Goal: Information Seeking & Learning: Learn about a topic

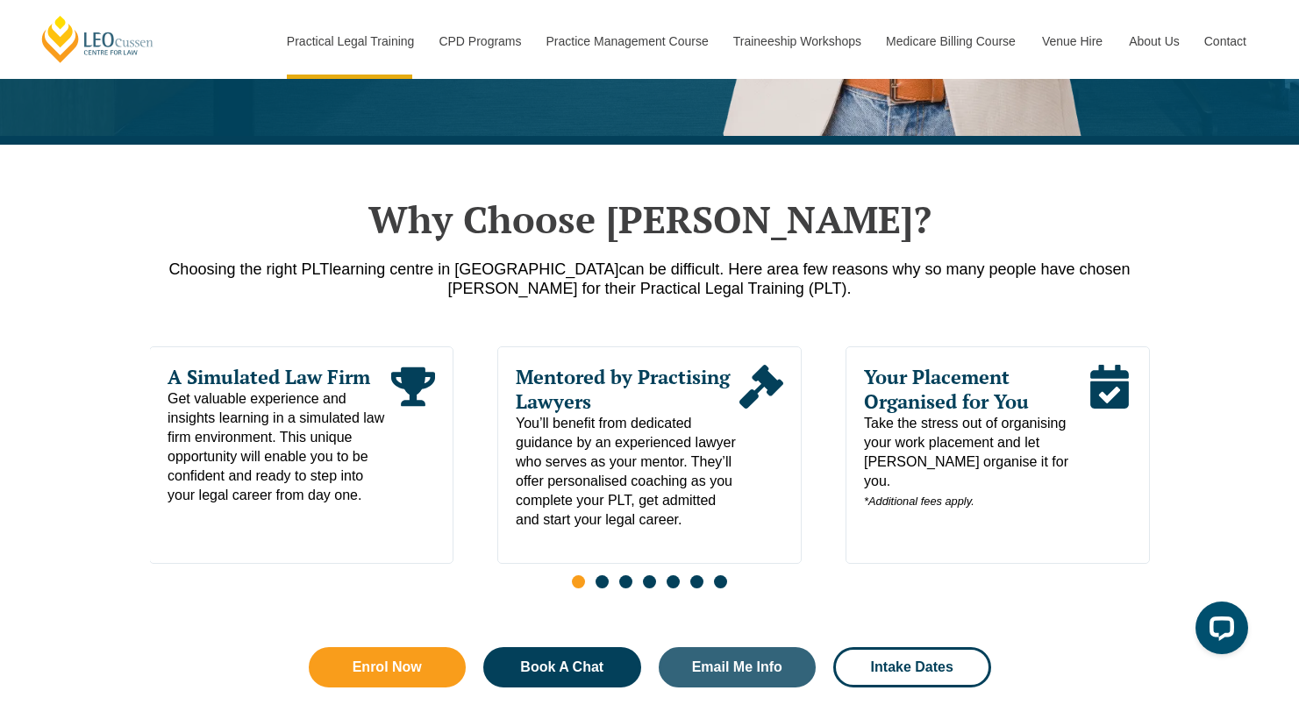
scroll to position [726, 0]
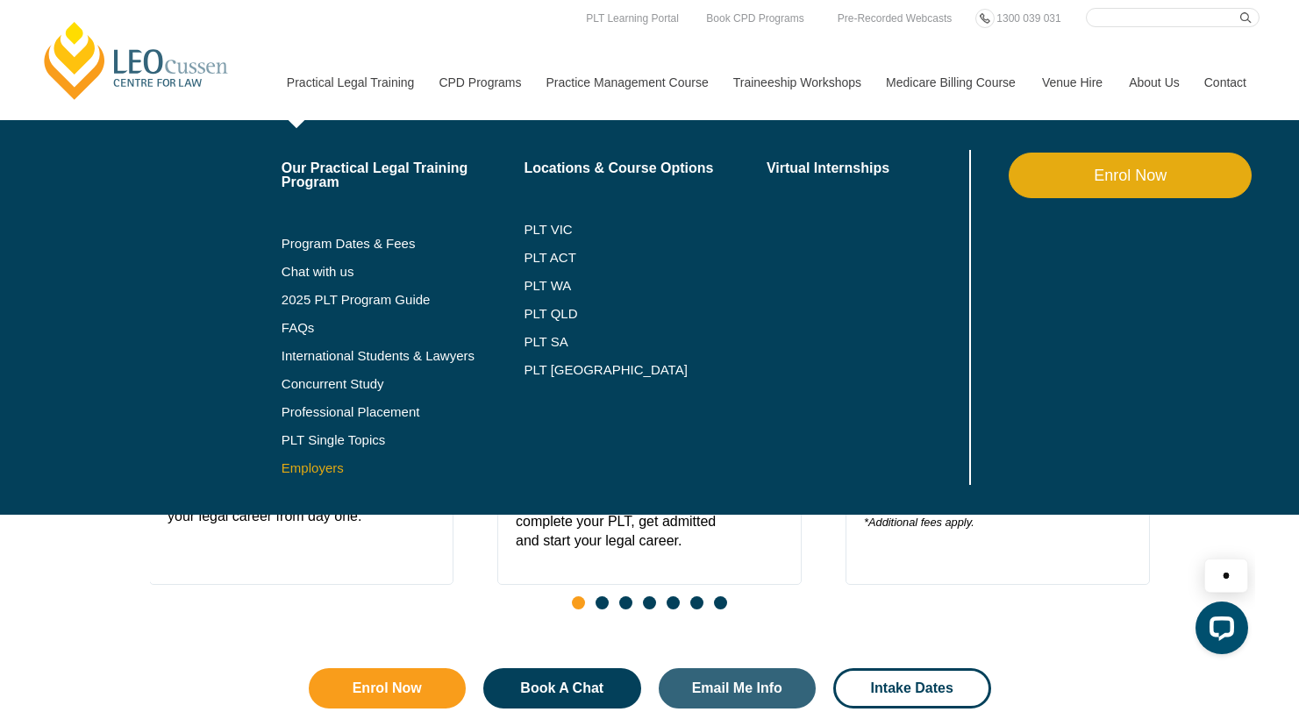
click at [291, 470] on link "Employers" at bounding box center [402, 468] width 243 height 14
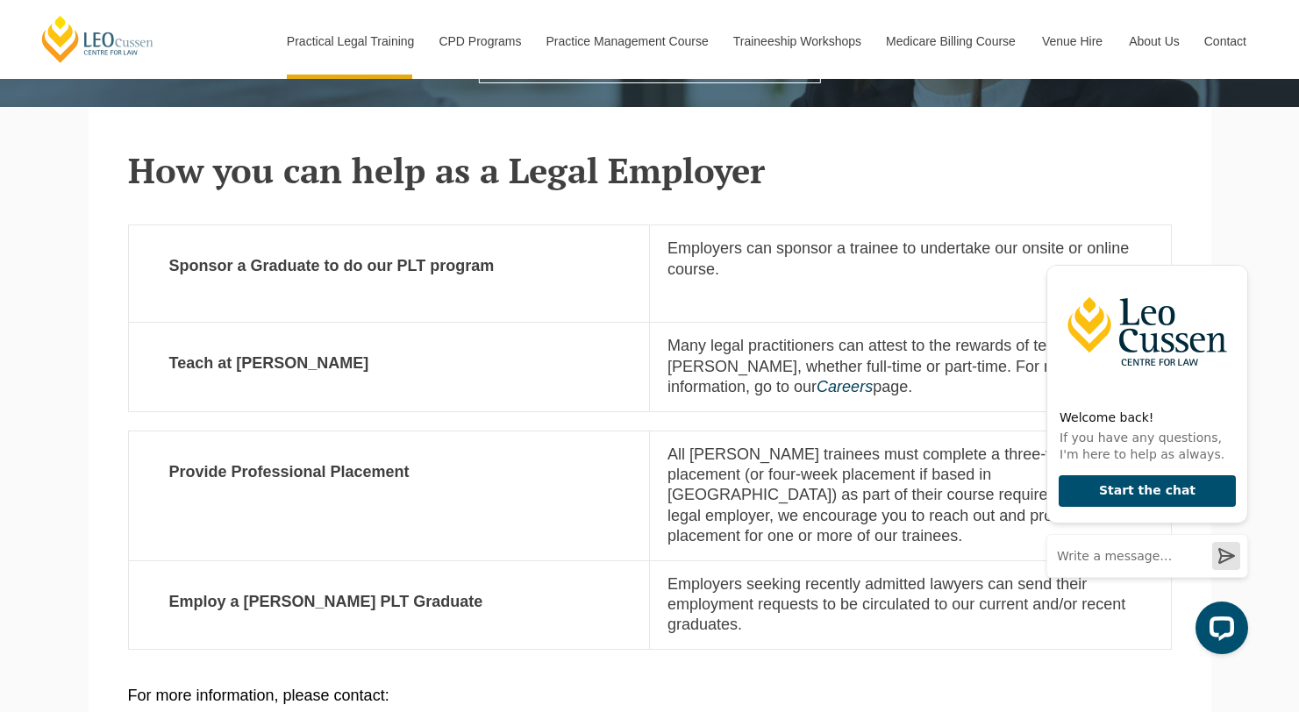
scroll to position [440, 0]
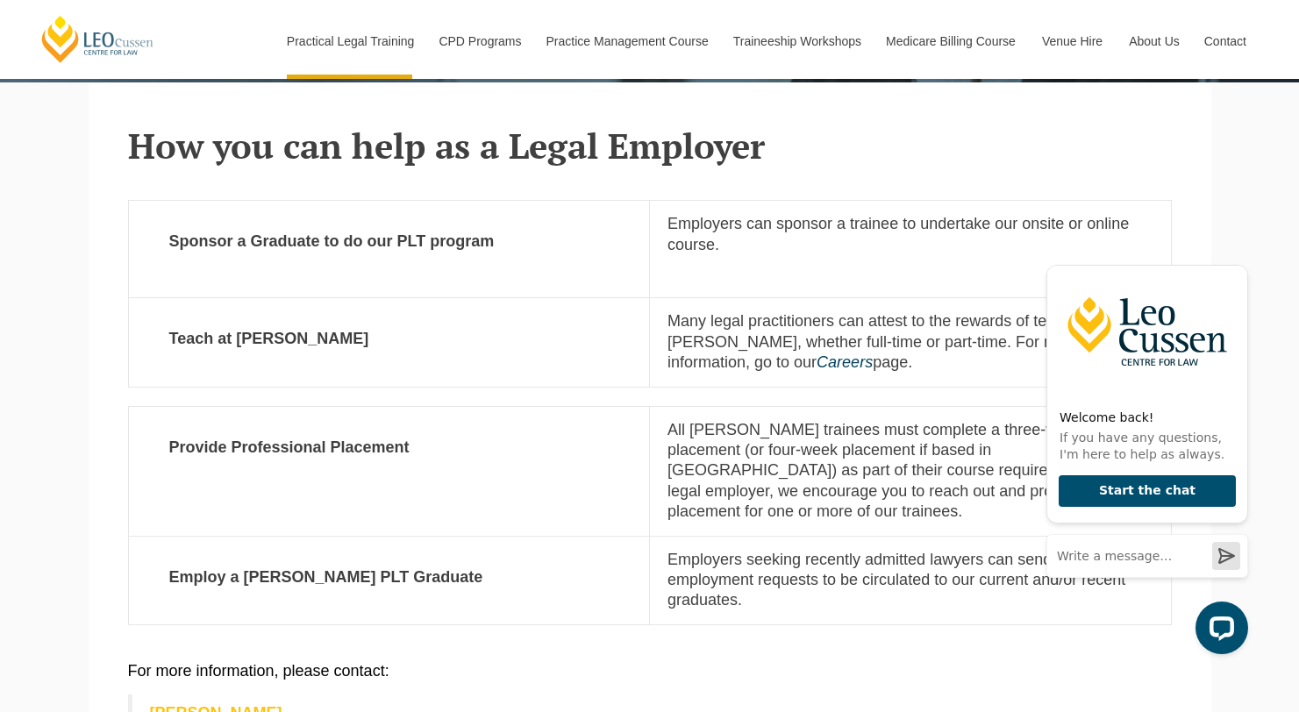
click at [777, 234] on p "Employers can sponsor a trainee to undertake our onsite or online course." at bounding box center [910, 234] width 486 height 41
click at [1237, 250] on icon "Hide greeting" at bounding box center [1238, 251] width 10 height 10
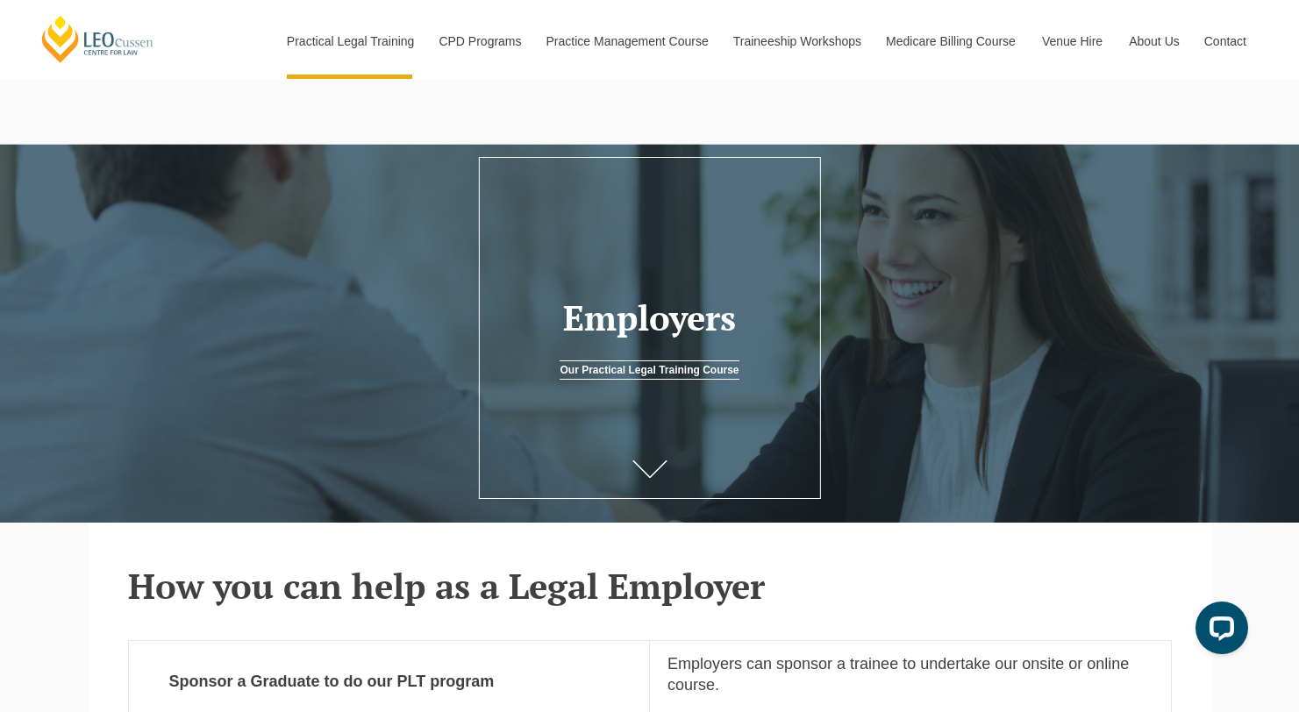
scroll to position [149, 0]
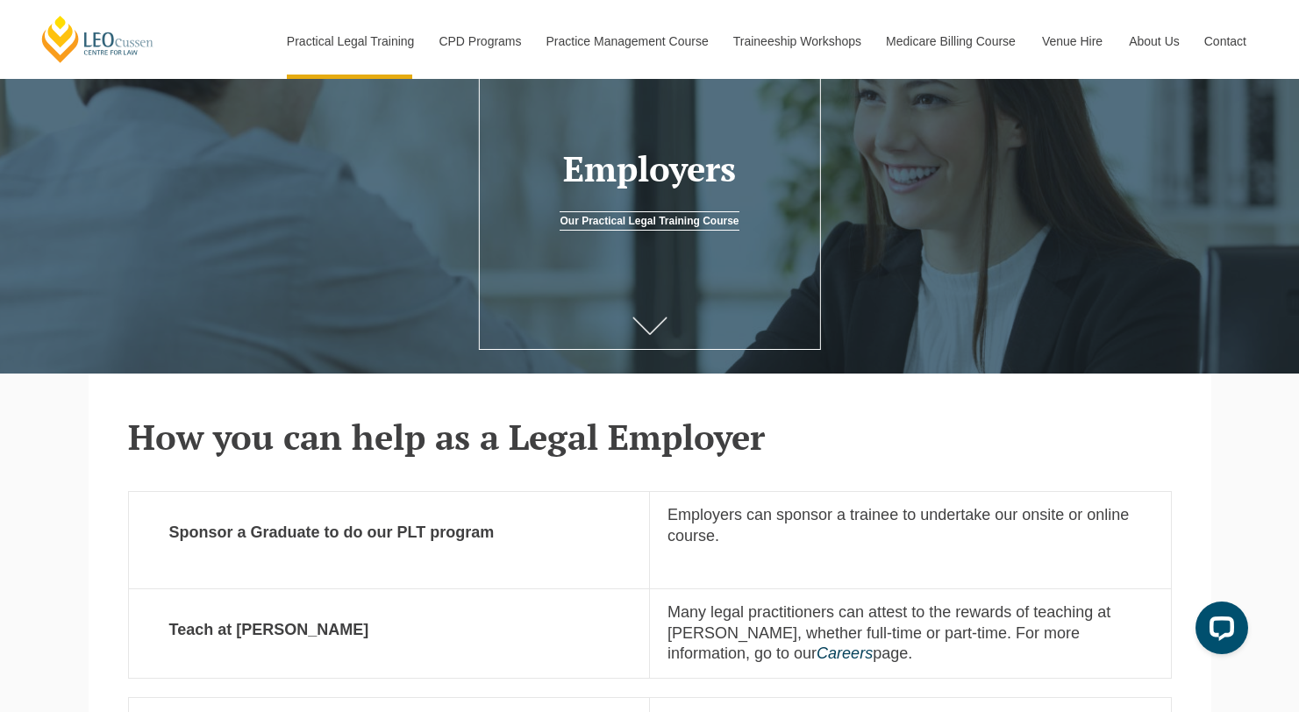
click at [645, 322] on icon at bounding box center [649, 326] width 35 height 18
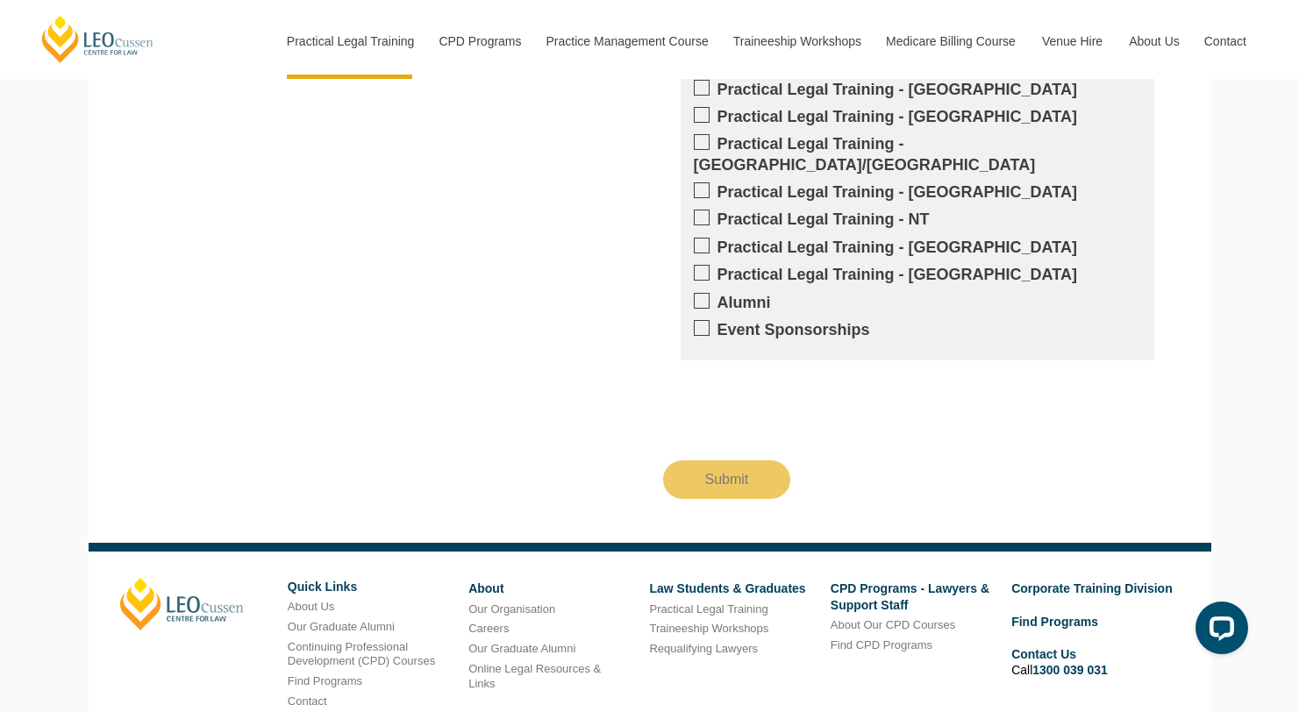
scroll to position [1820, 0]
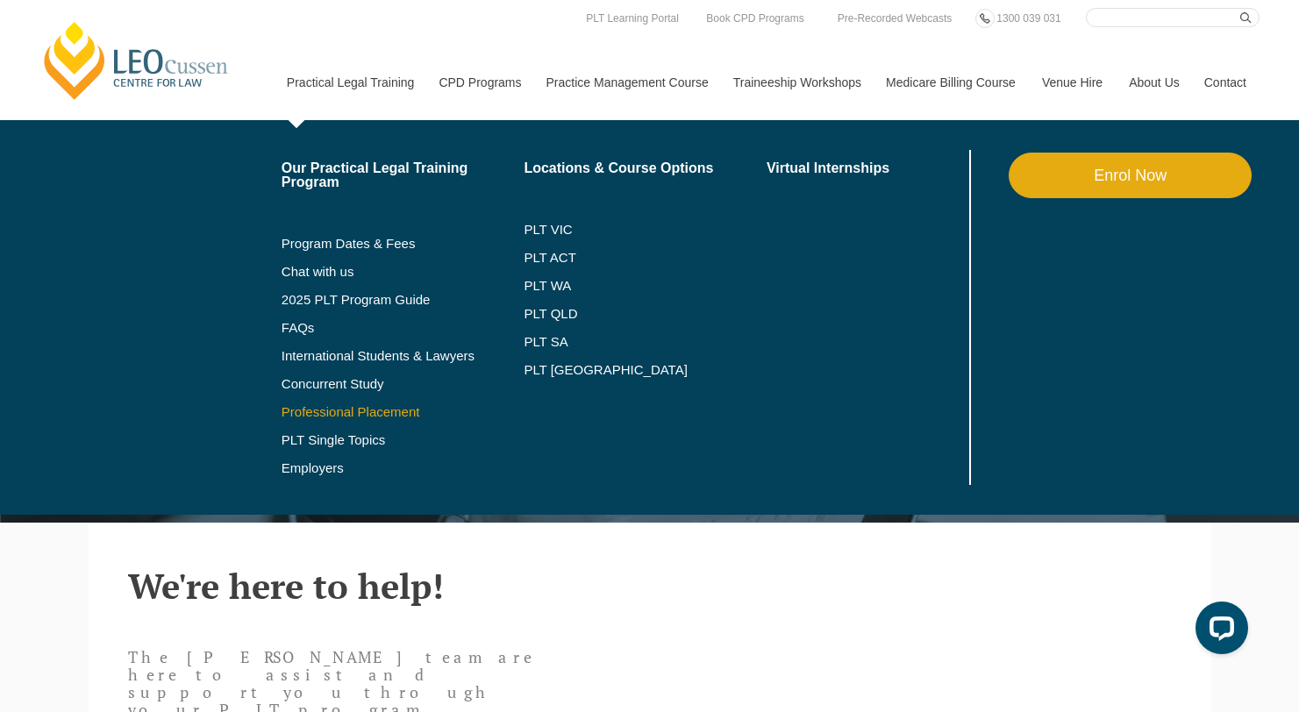
click at [350, 409] on link "Professional Placement" at bounding box center [402, 412] width 243 height 14
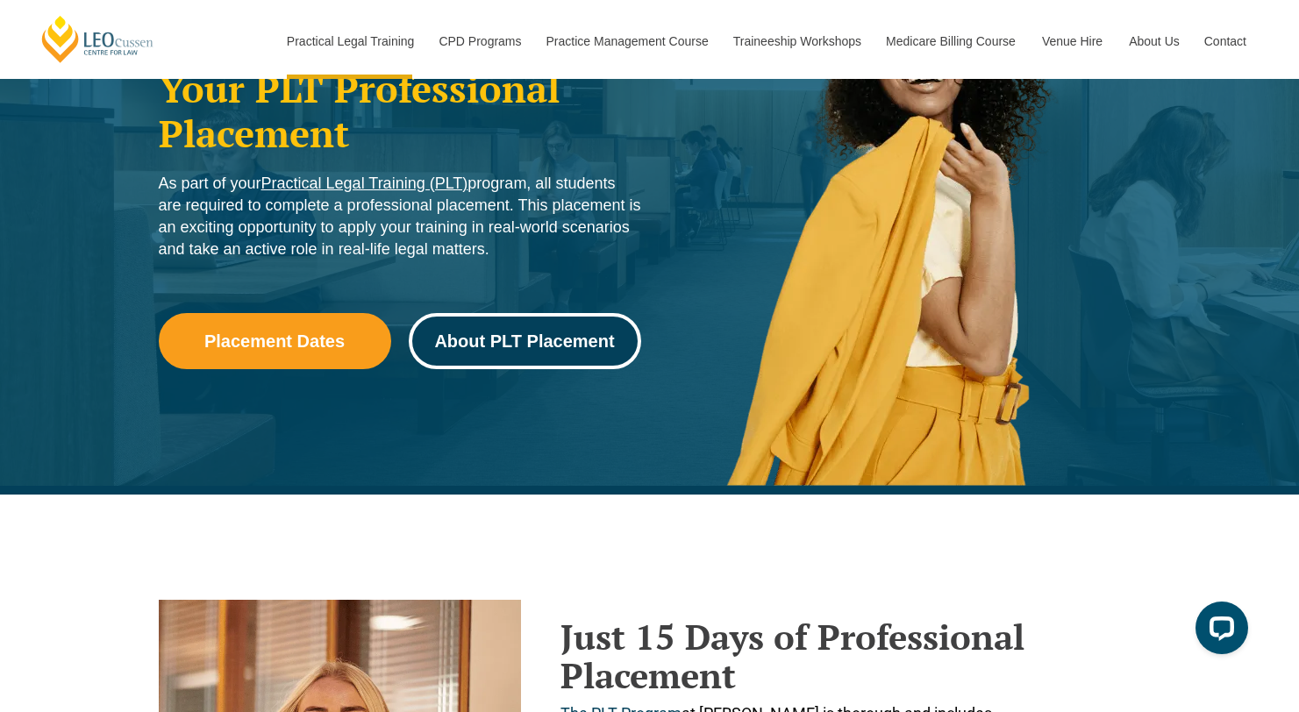
click at [558, 347] on span "About PLT Placement" at bounding box center [524, 341] width 180 height 18
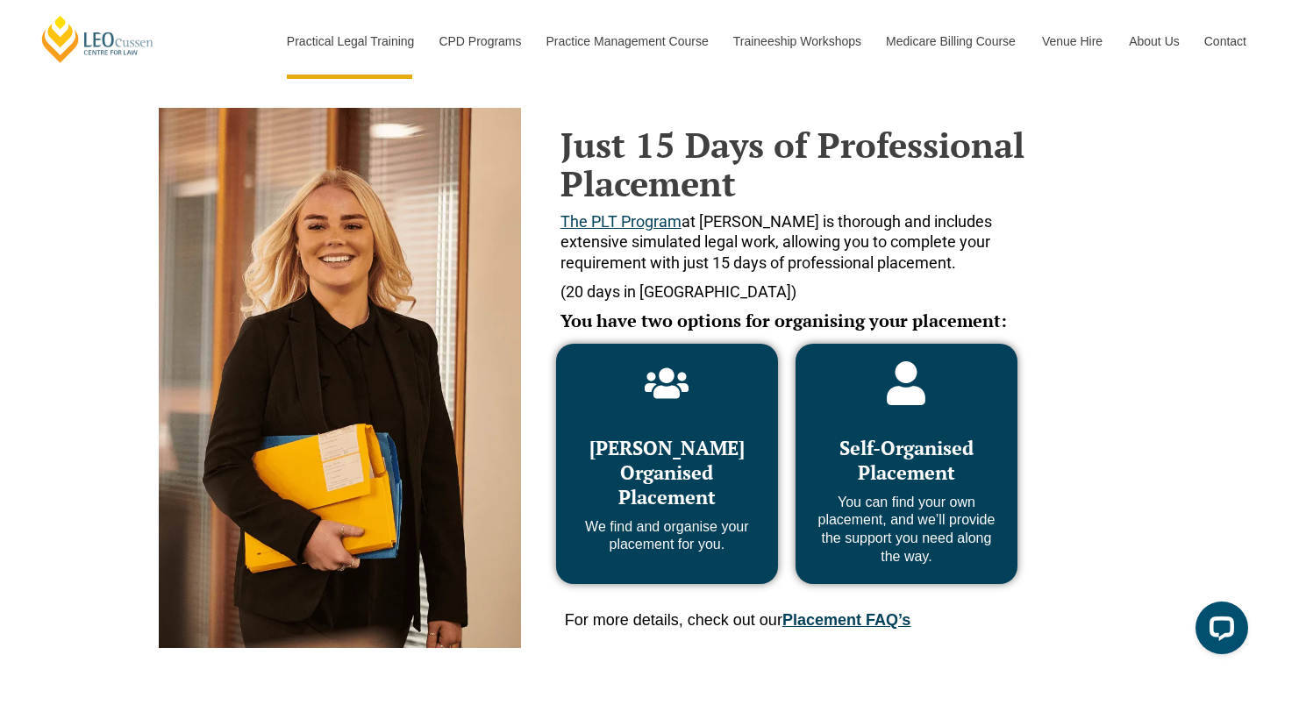
scroll to position [717, 0]
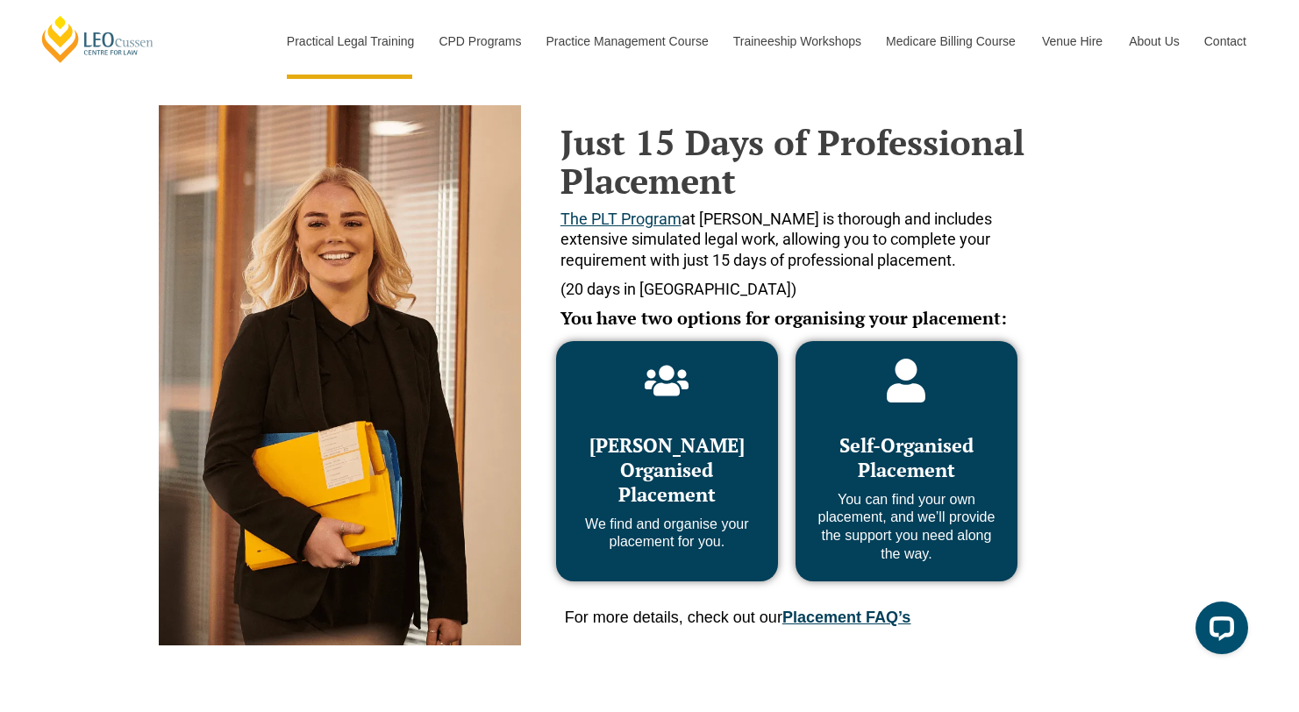
click at [672, 476] on span "Leo Cussen Organised Placement" at bounding box center [666, 469] width 155 height 75
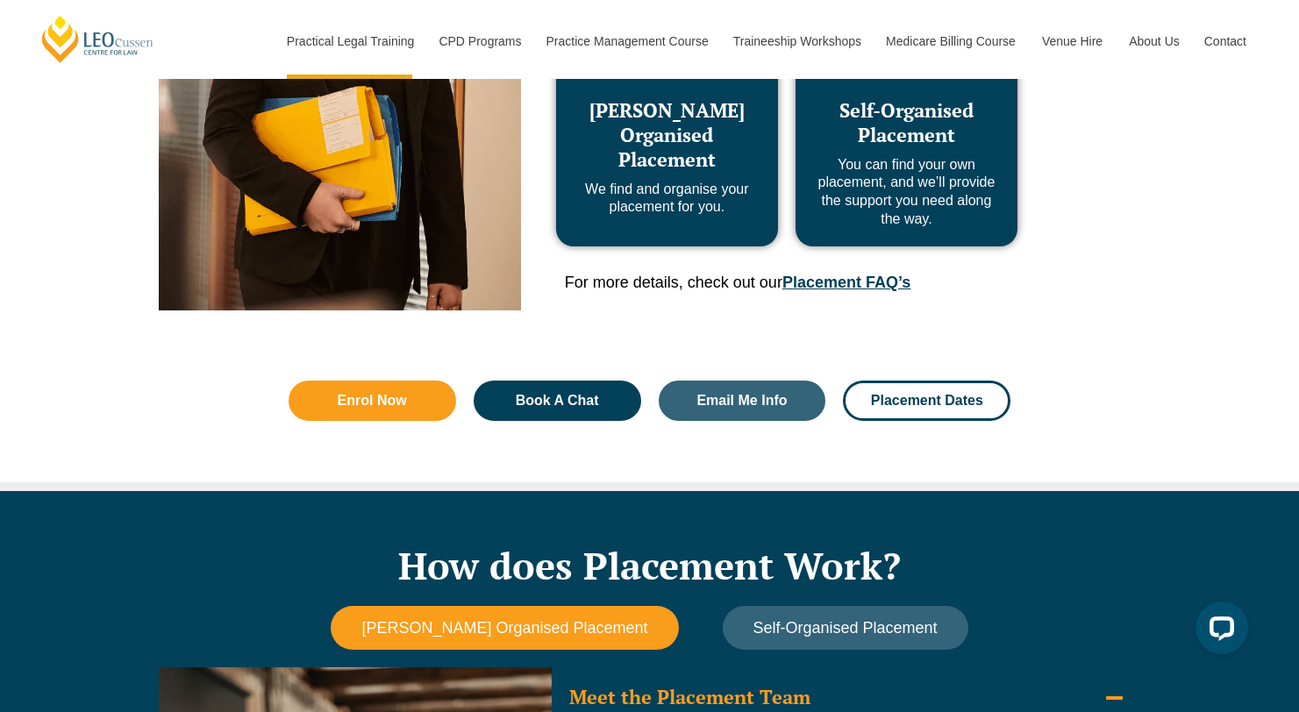
scroll to position [1054, 0]
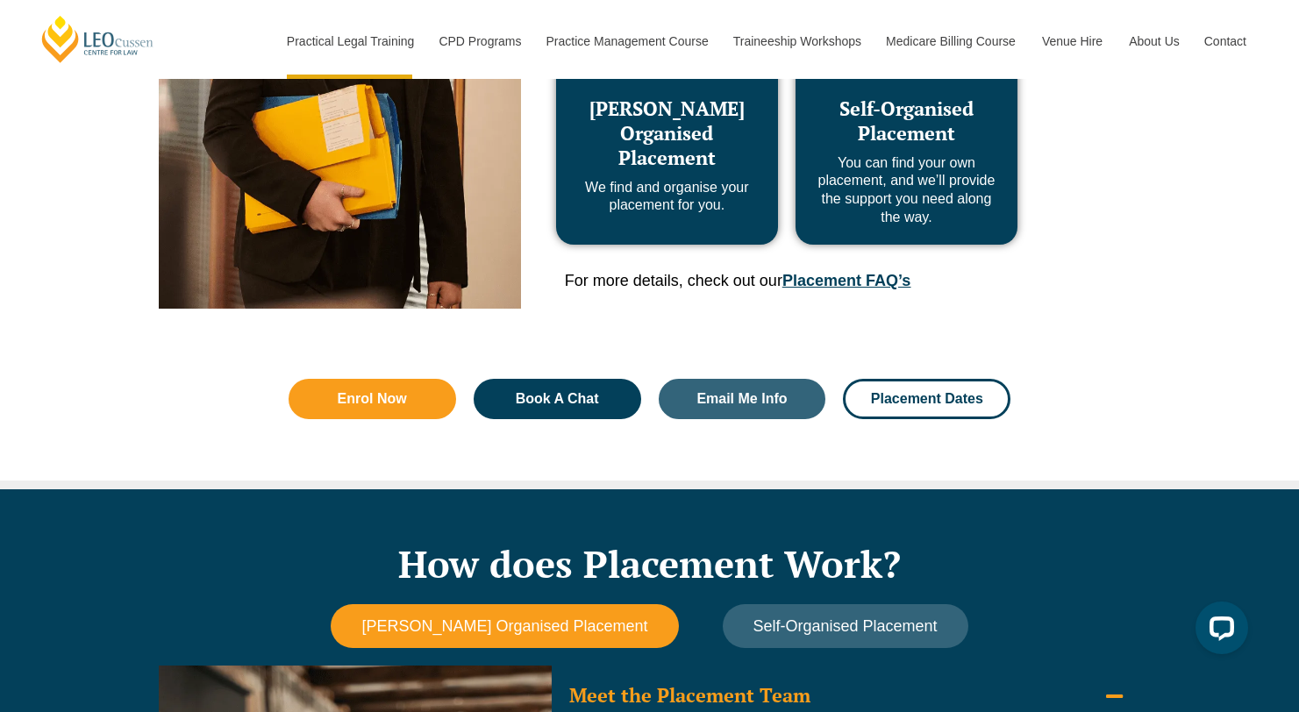
click at [851, 281] on link "Placement FAQ’s" at bounding box center [846, 281] width 128 height 18
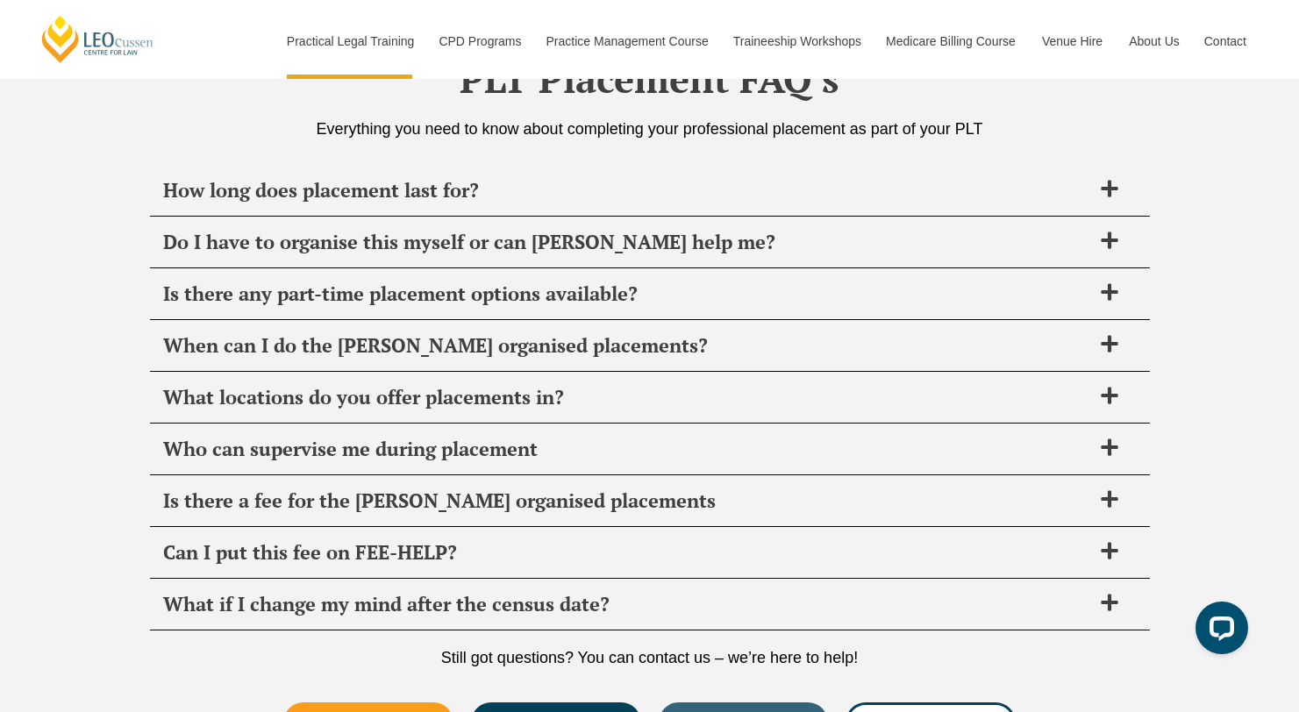
scroll to position [6197, 0]
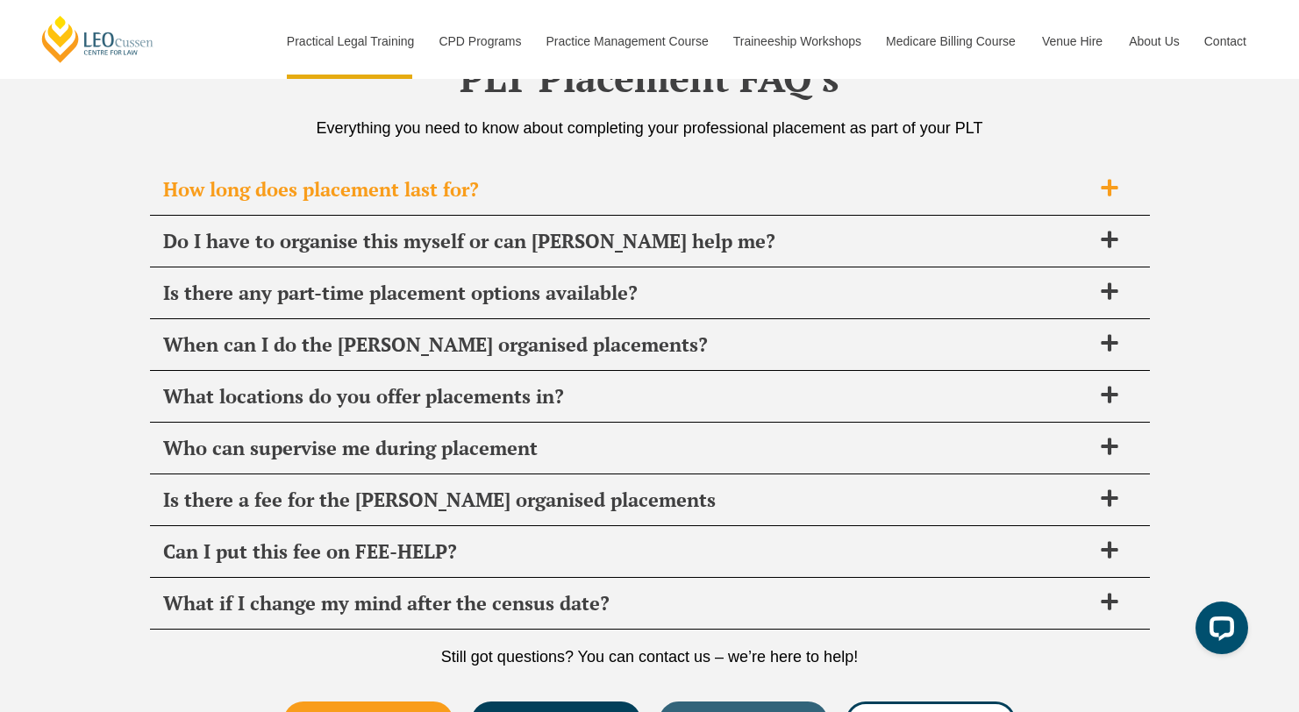
click at [701, 193] on span "How long does placement last for?" at bounding box center [627, 189] width 928 height 25
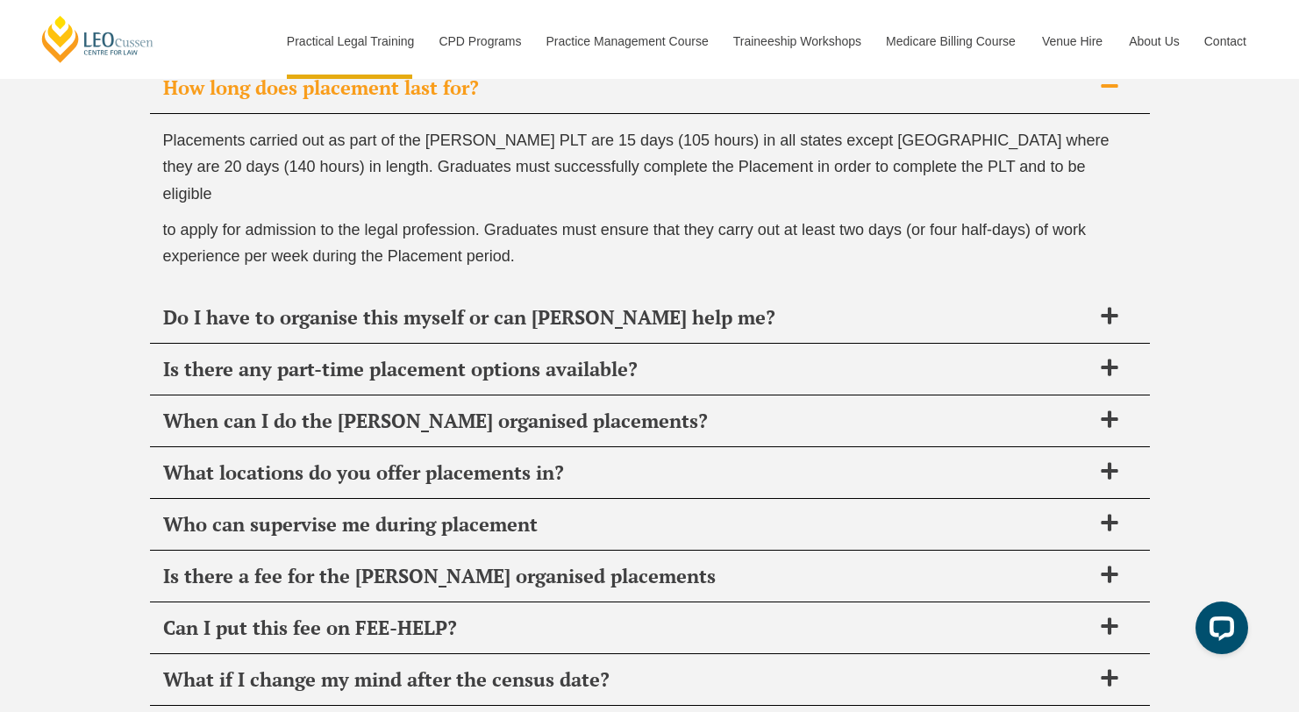
scroll to position [6300, 0]
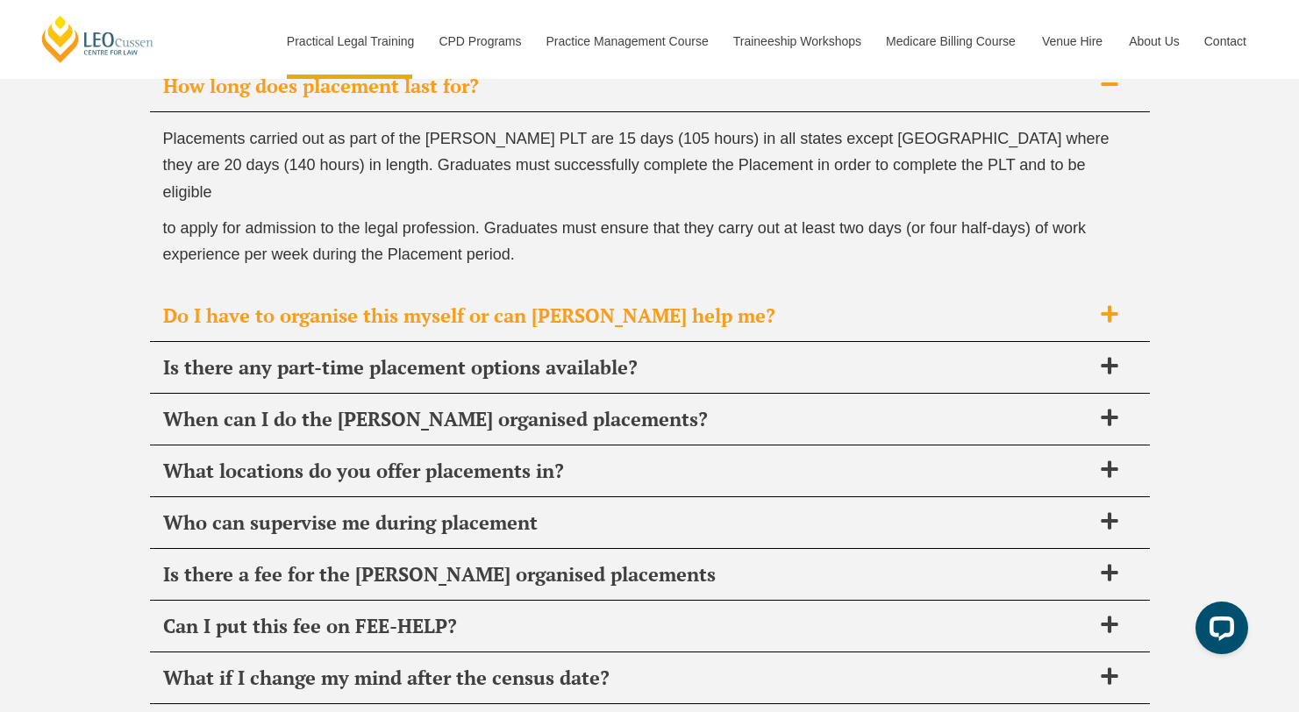
click at [767, 303] on span "Do I have to organise this myself or can Leo Cussen help me?" at bounding box center [627, 315] width 928 height 25
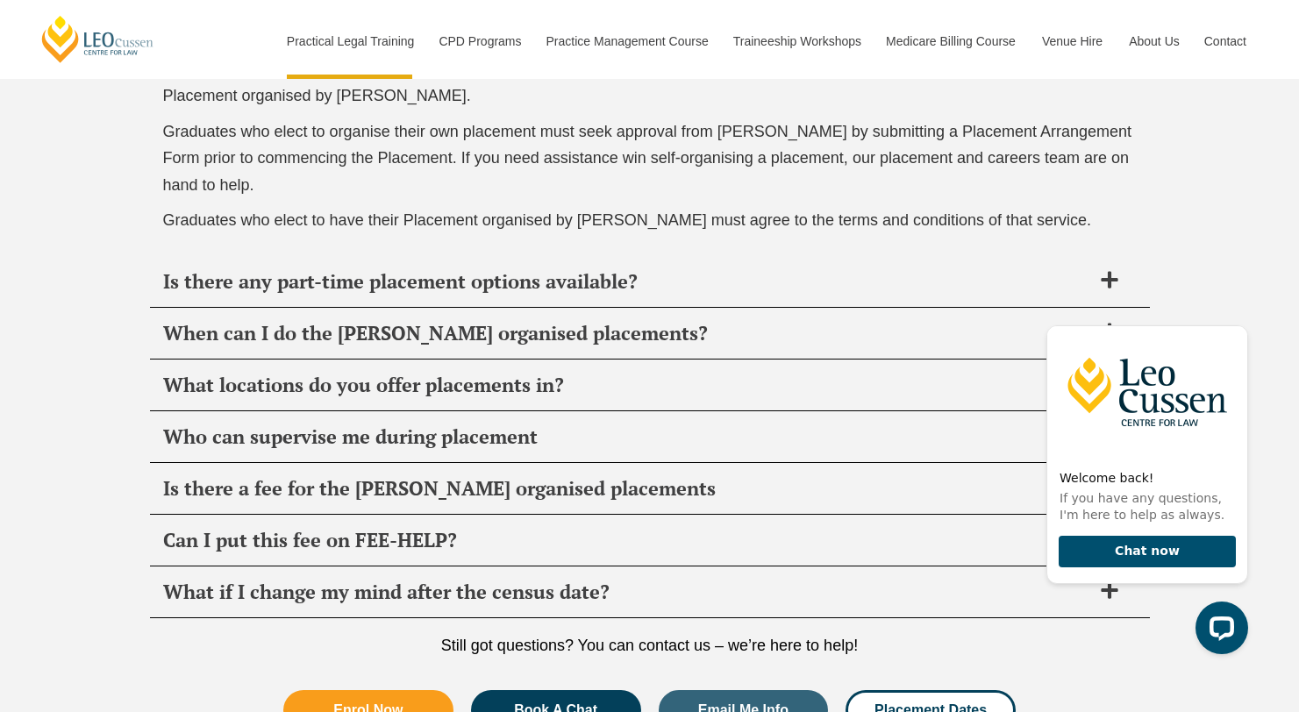
scroll to position [6477, 0]
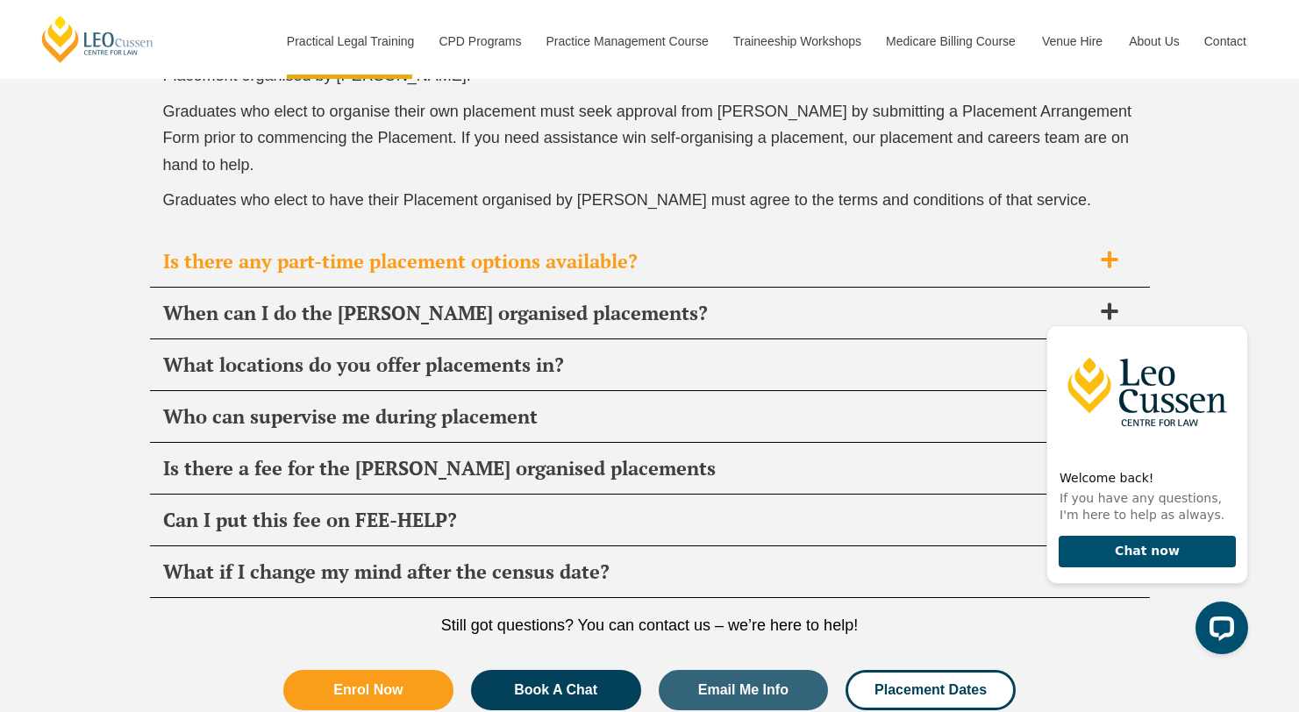
click at [637, 247] on div "Is there any part-time placement options available?" at bounding box center [650, 262] width 1000 height 52
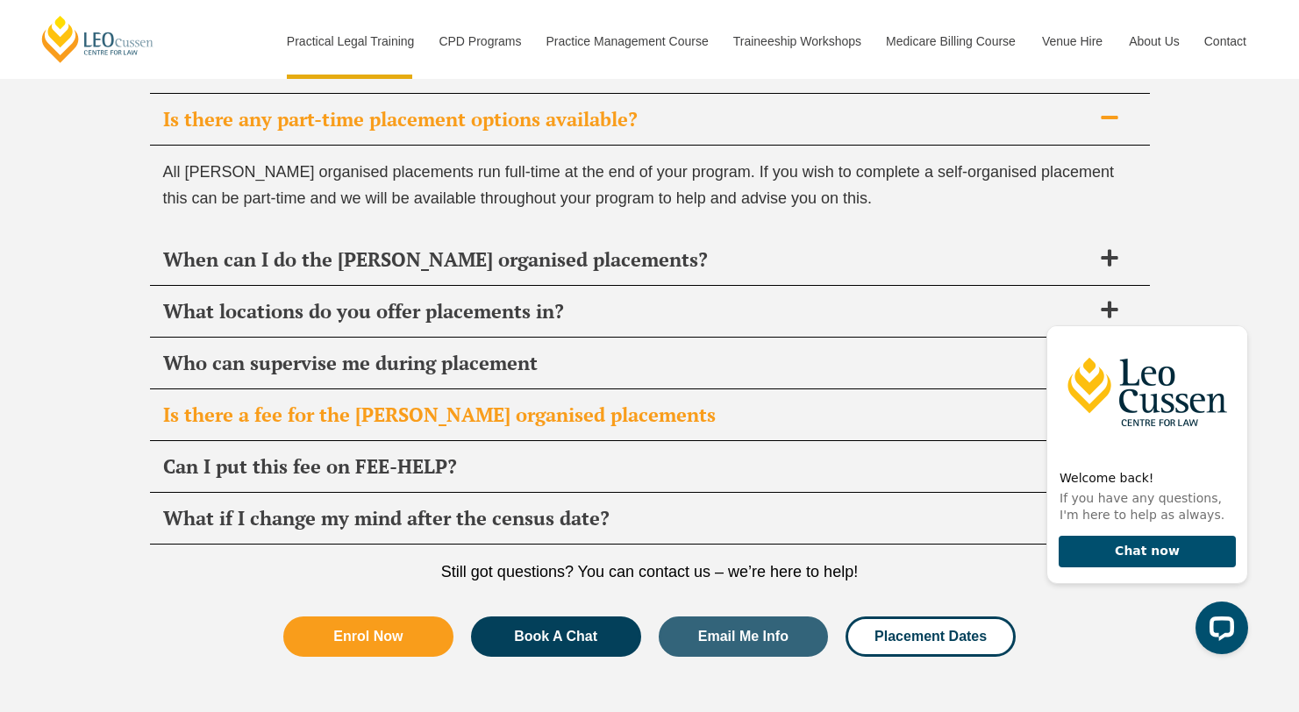
scroll to position [6344, 0]
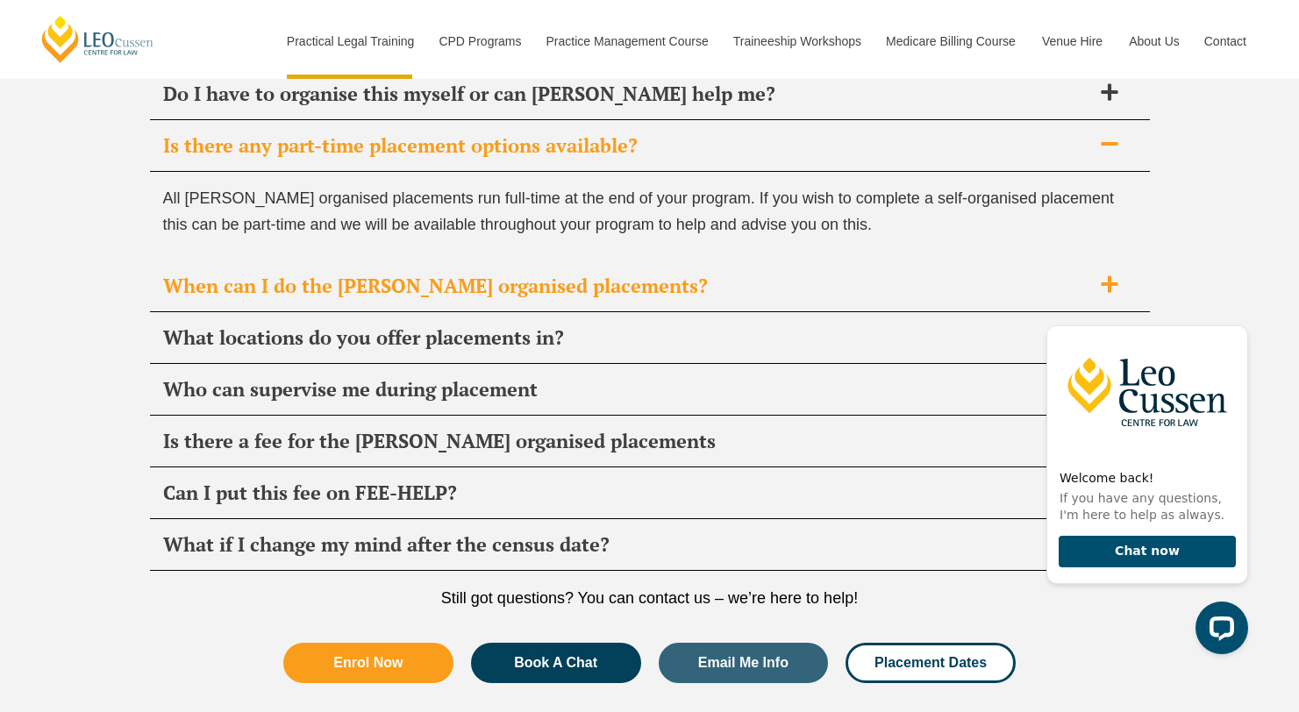
click at [768, 293] on span "When can I do the Leo Cussen organised placements?" at bounding box center [627, 286] width 928 height 25
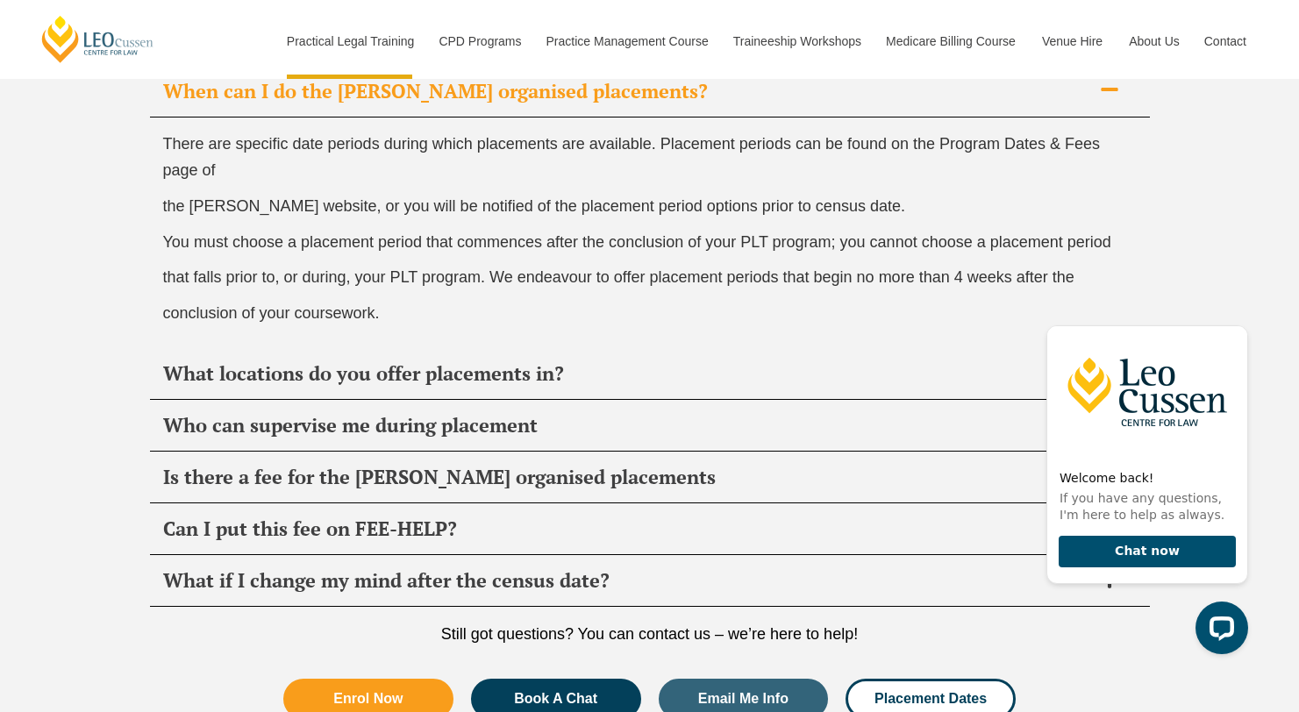
scroll to position [6454, 0]
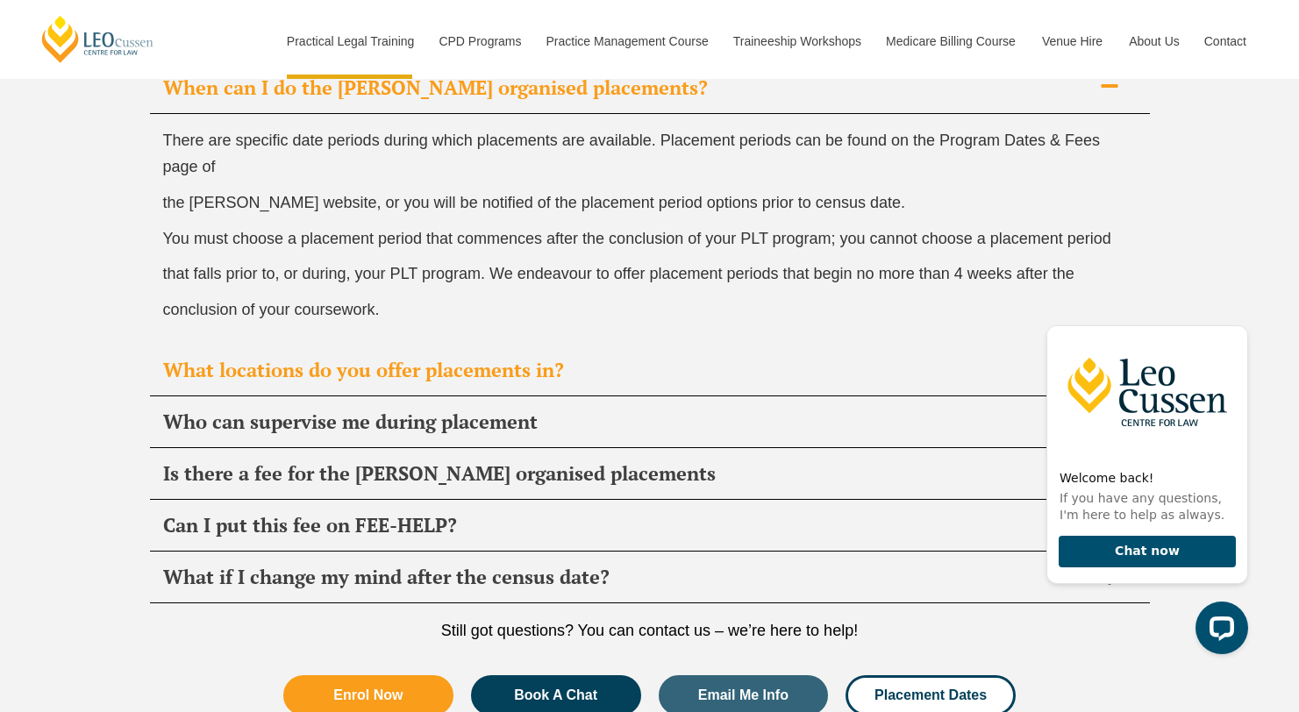
click at [583, 374] on span "What locations do you offer placements in?" at bounding box center [627, 370] width 928 height 25
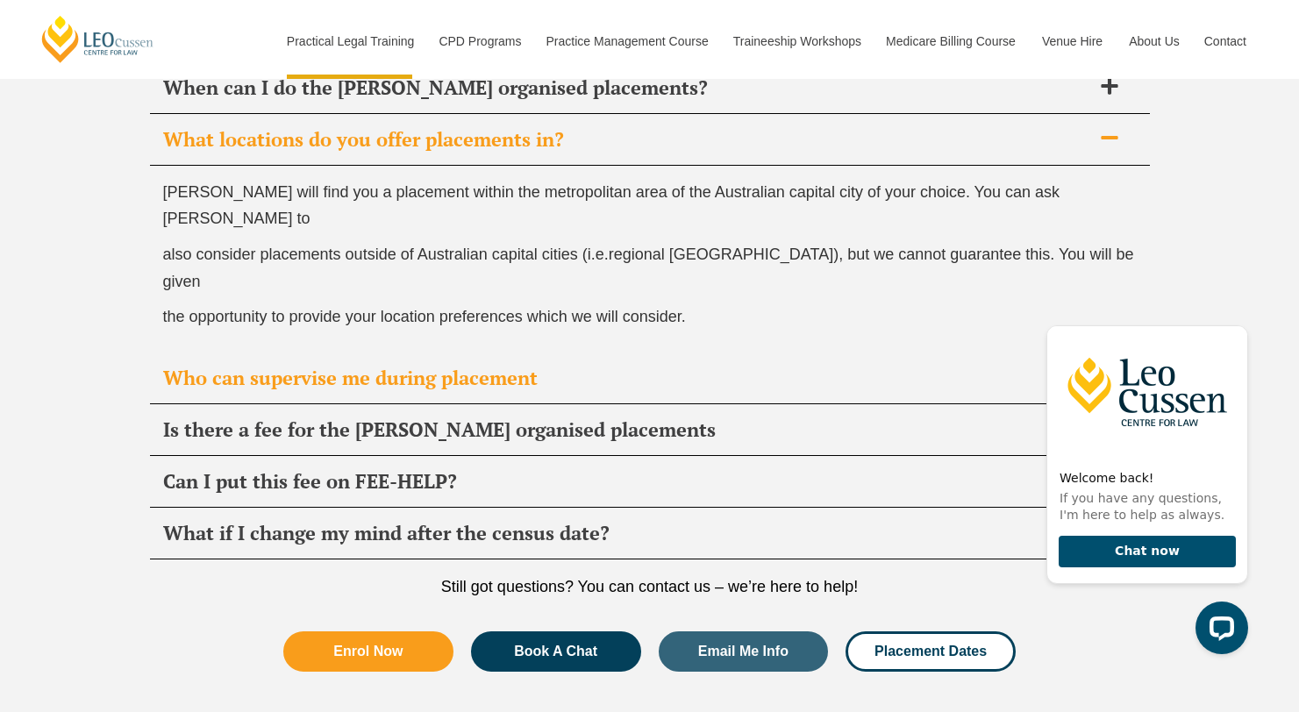
click at [566, 366] on span "Who can supervise me during placement" at bounding box center [627, 378] width 928 height 25
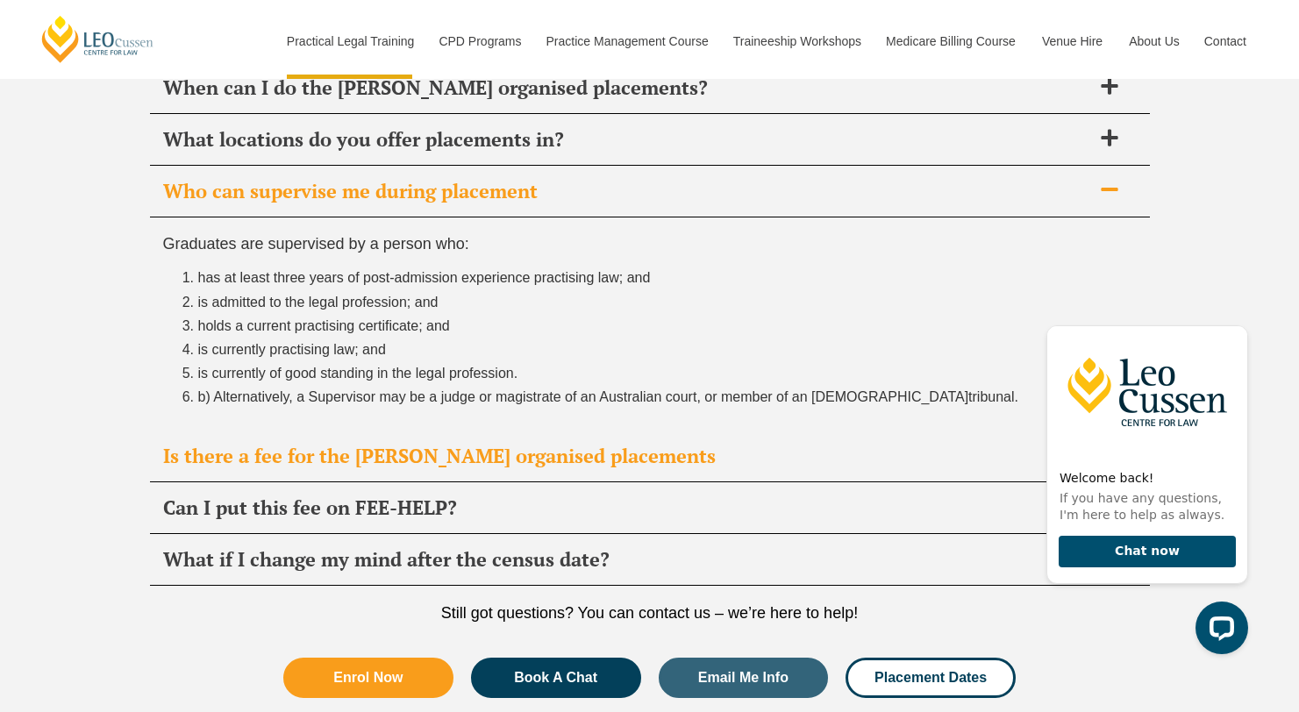
click at [609, 463] on span "Is there a fee for the Leo Cussen organised placements" at bounding box center [627, 456] width 928 height 25
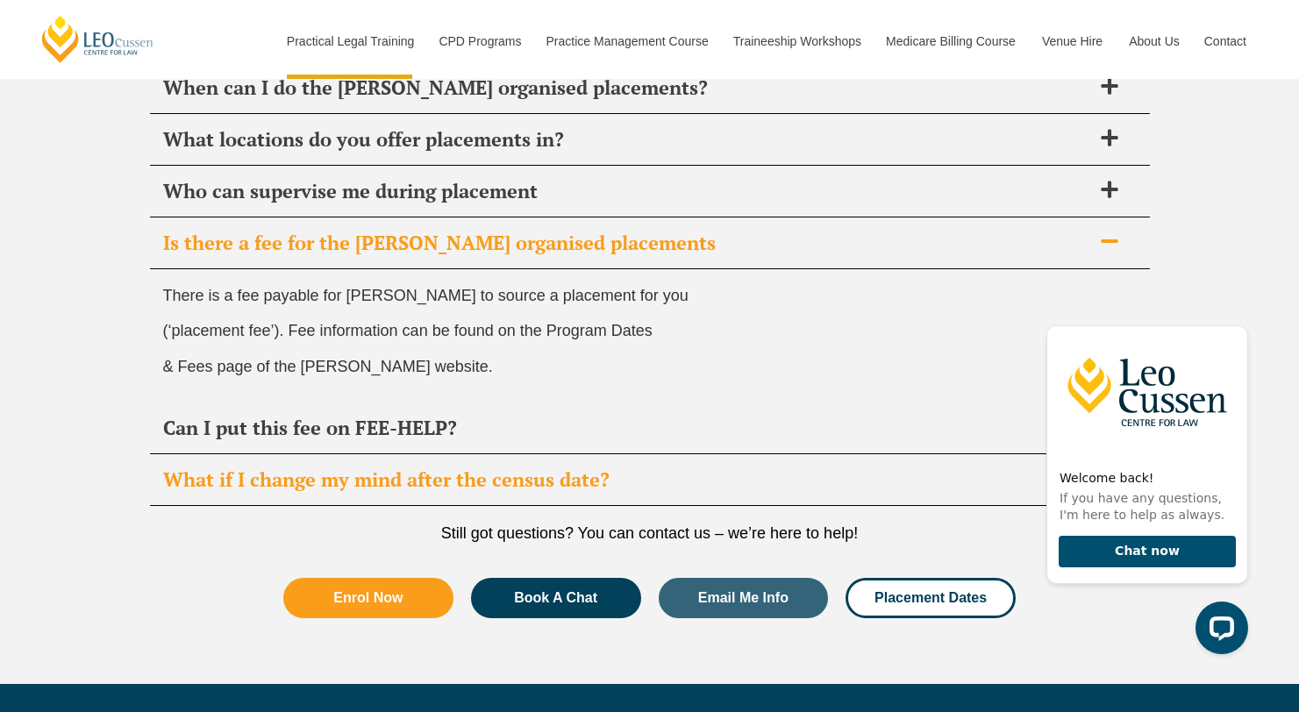
click at [551, 491] on span "What if I change my mind after the census date?" at bounding box center [627, 479] width 928 height 25
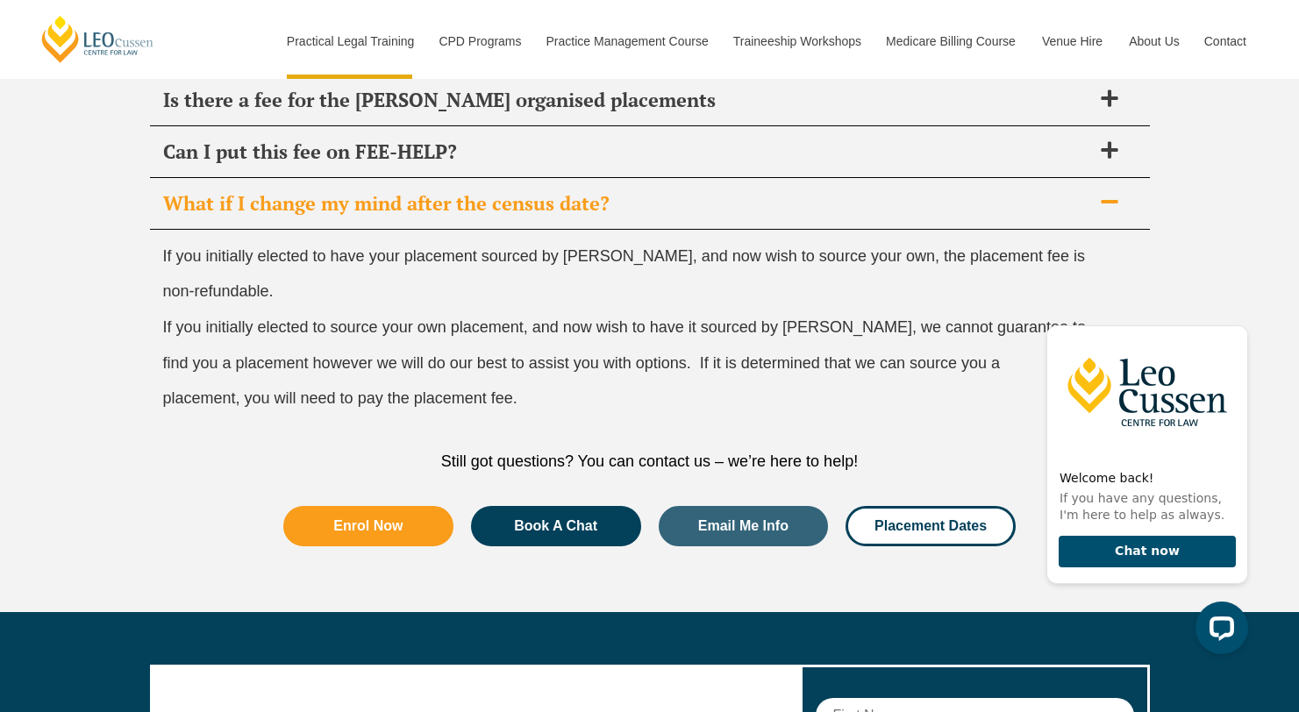
scroll to position [6600, 0]
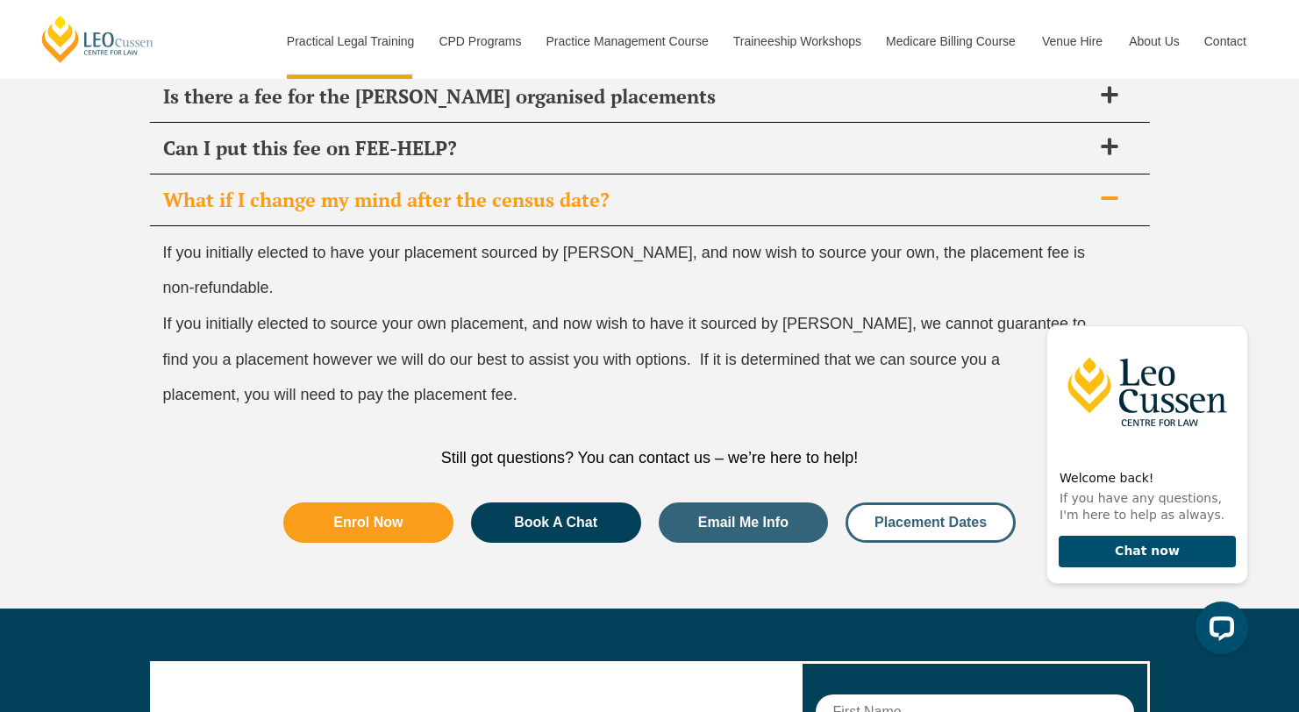
click at [948, 540] on link "Placement Dates" at bounding box center [930, 522] width 170 height 40
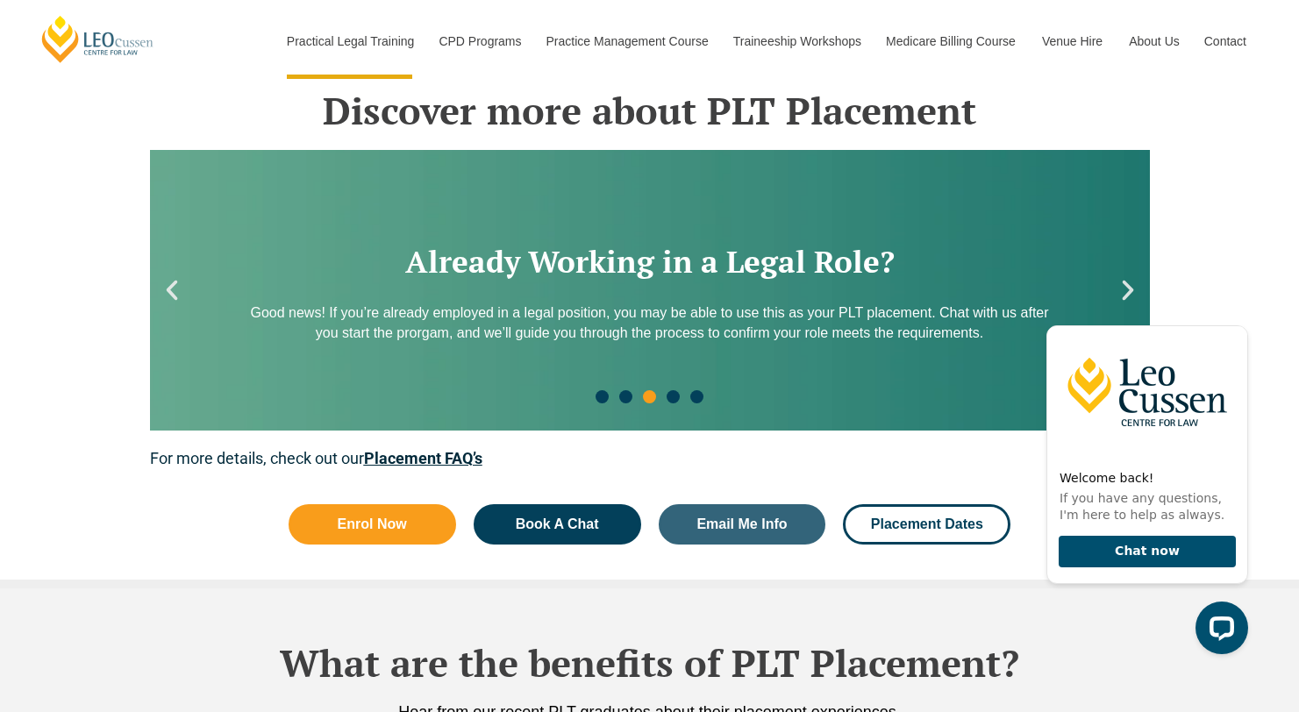
scroll to position [2394, 0]
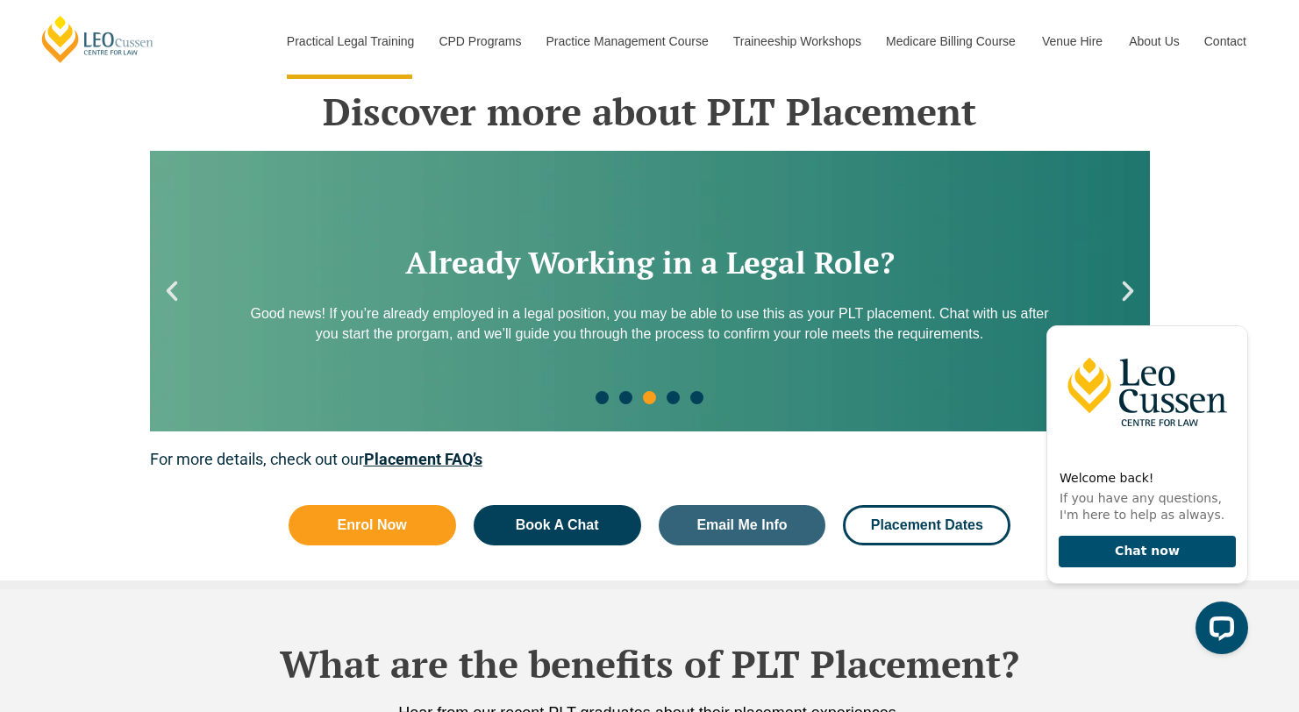
click at [1122, 291] on icon "Next slide" at bounding box center [1127, 291] width 26 height 26
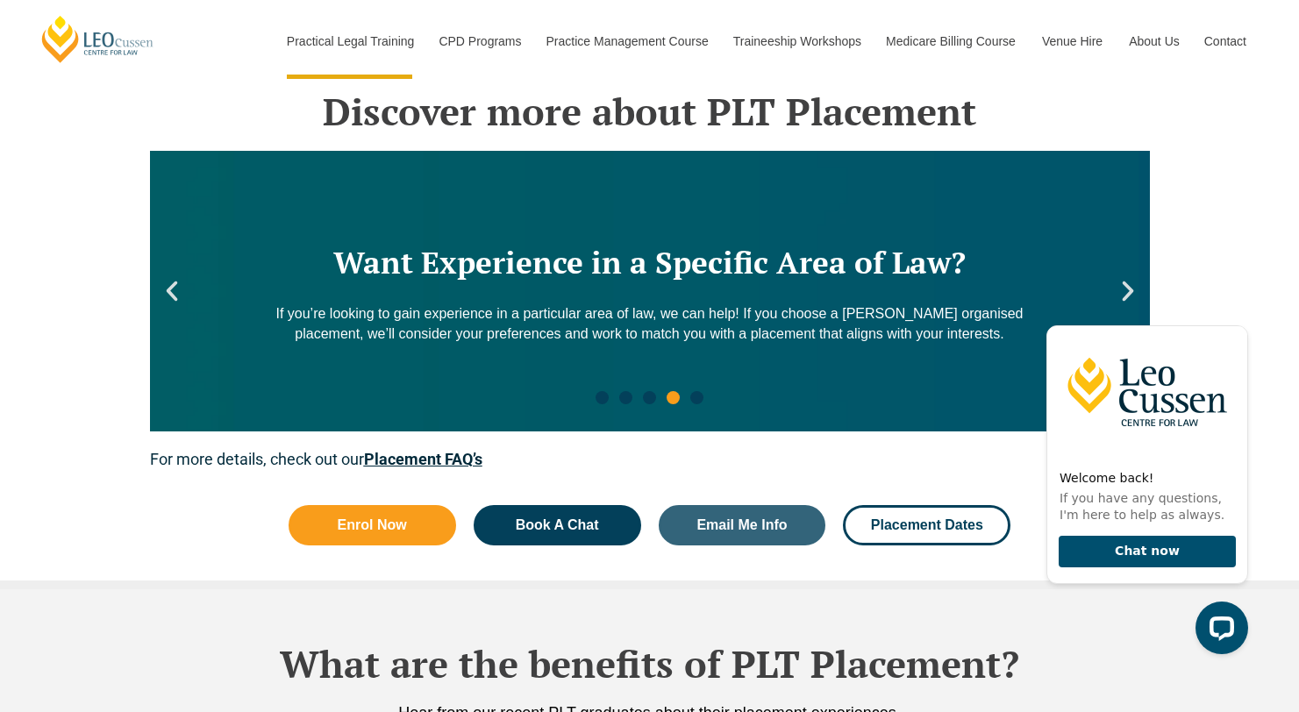
click at [1122, 291] on icon "Next slide" at bounding box center [1127, 291] width 26 height 26
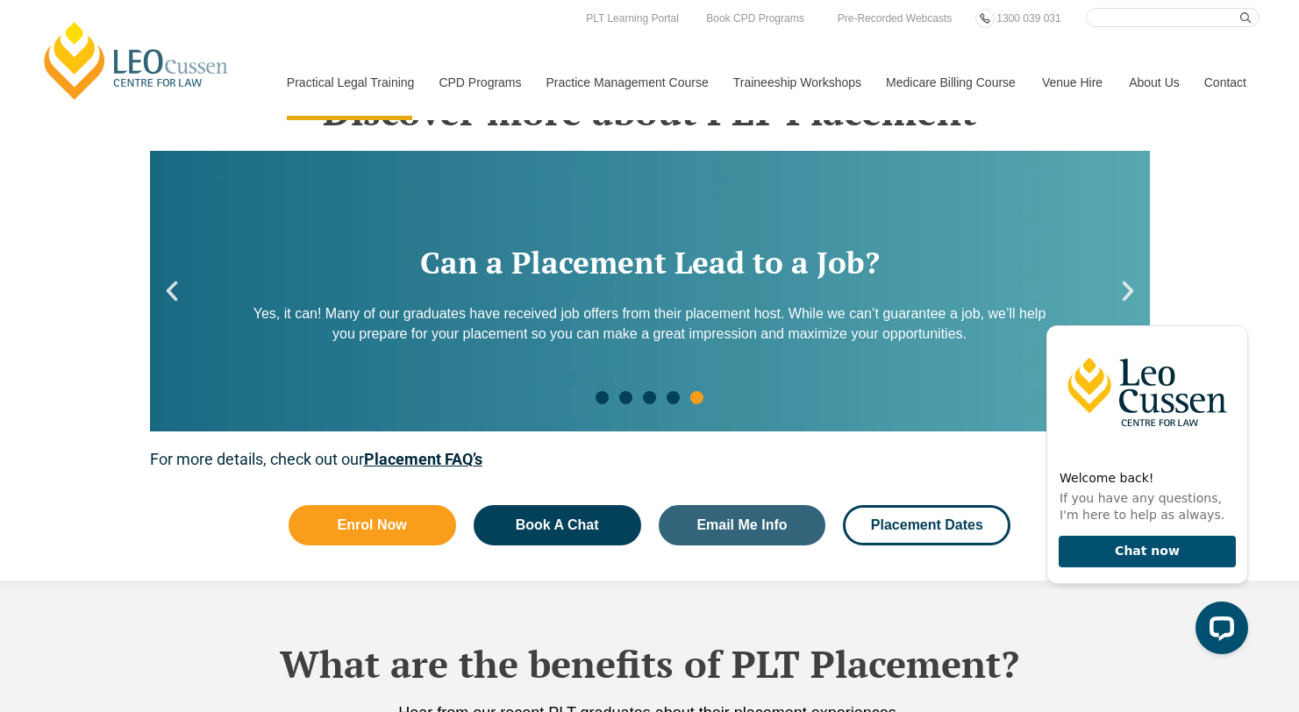
click at [1216, 279] on div "Discover more about PLT Placement Worried About Organising Your PLT Placement? …" at bounding box center [649, 313] width 1299 height 552
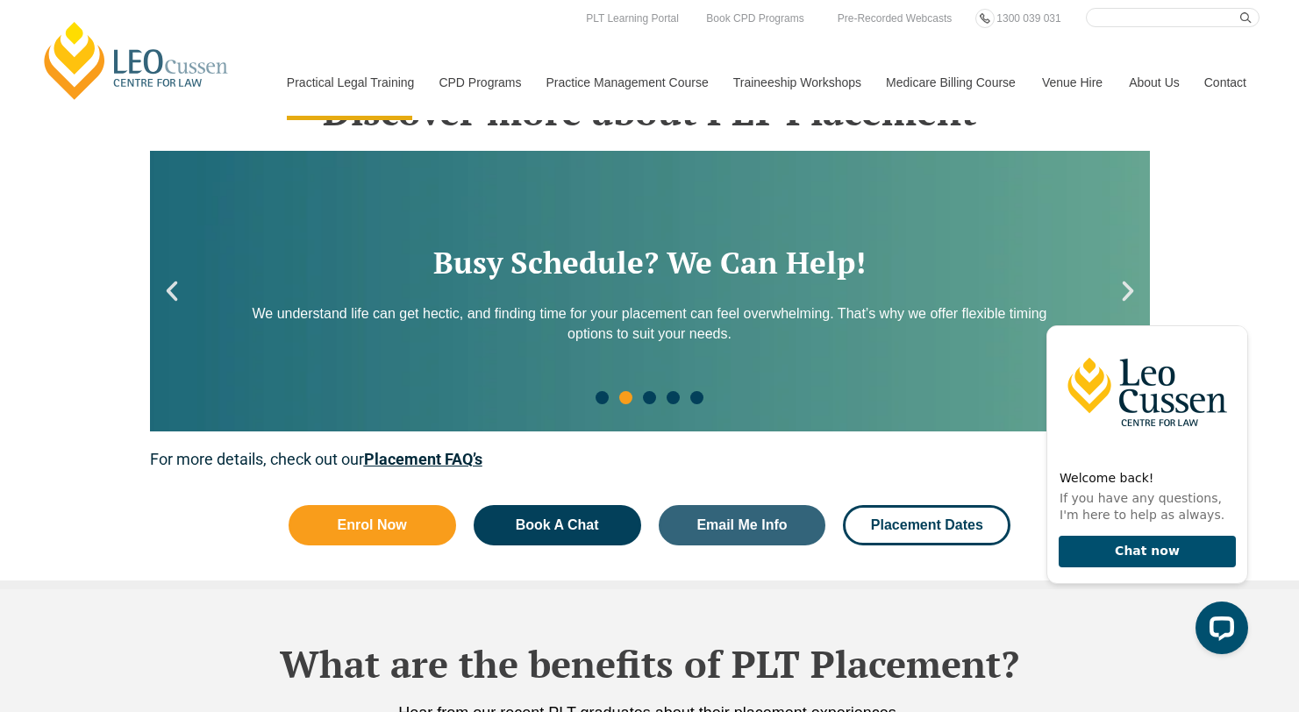
click at [1221, 174] on div "Discover more about PLT Placement Worried About Organising Your PLT Placement? …" at bounding box center [649, 313] width 1299 height 552
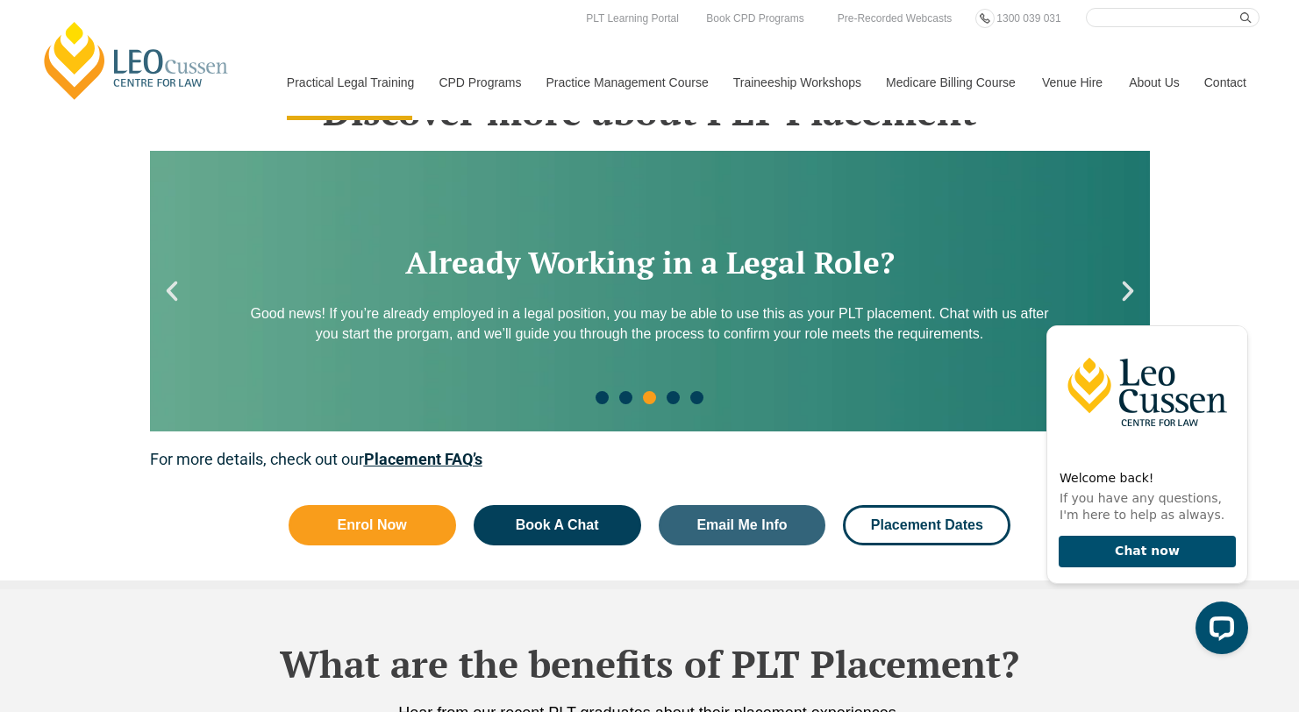
click at [1221, 174] on div "Discover more about PLT Placement Worried About Organising Your PLT Placement? …" at bounding box center [649, 313] width 1299 height 552
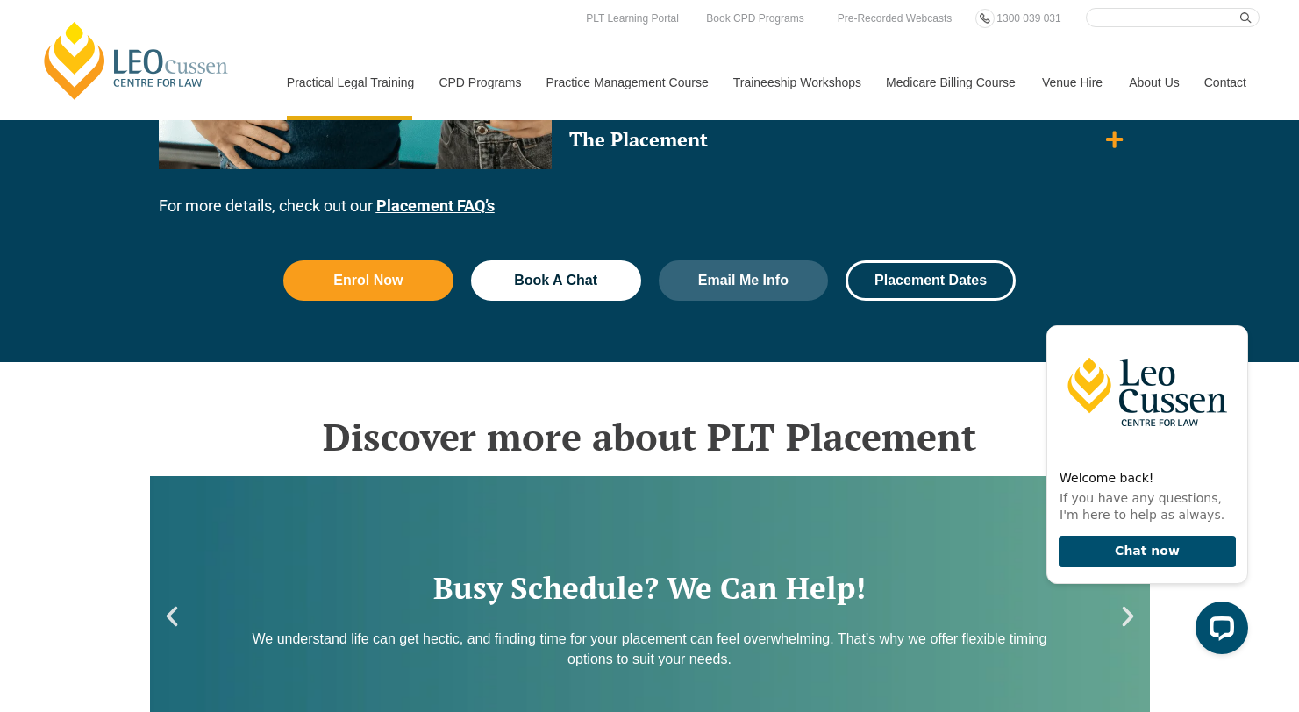
scroll to position [2063, 0]
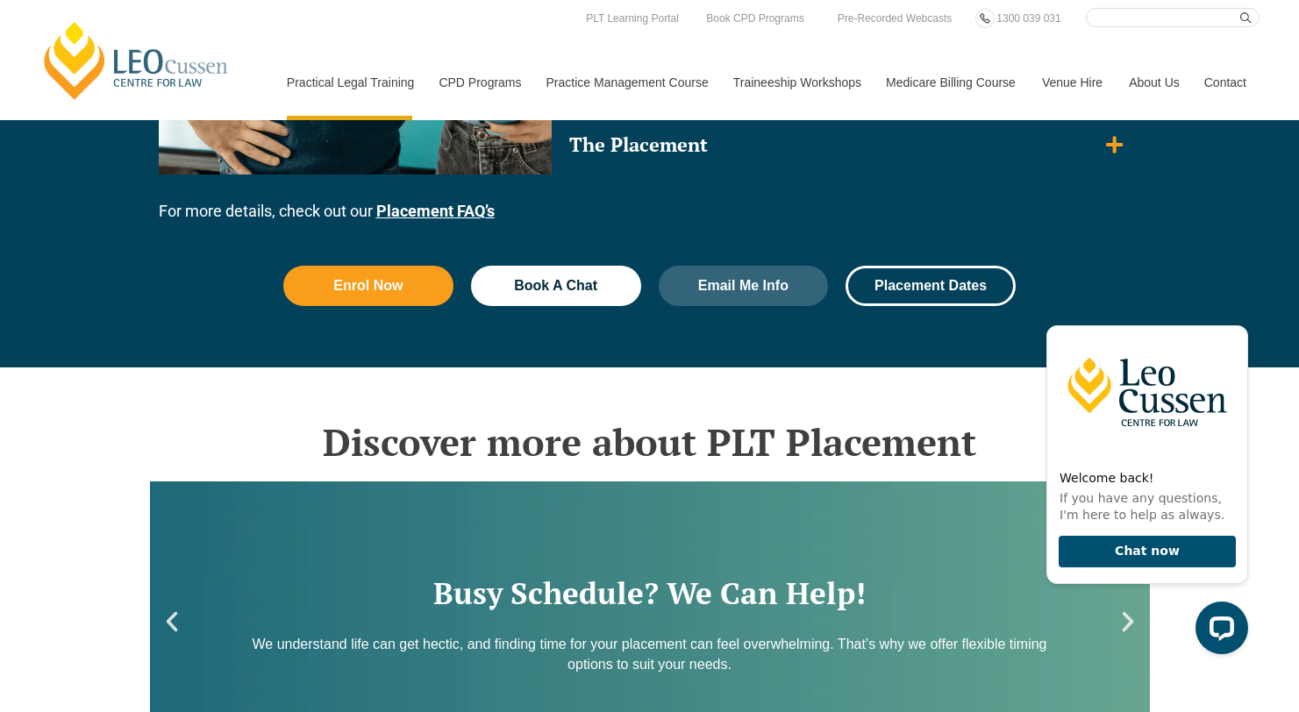
click at [924, 79] on link "Medicare Billing Course" at bounding box center [950, 82] width 156 height 75
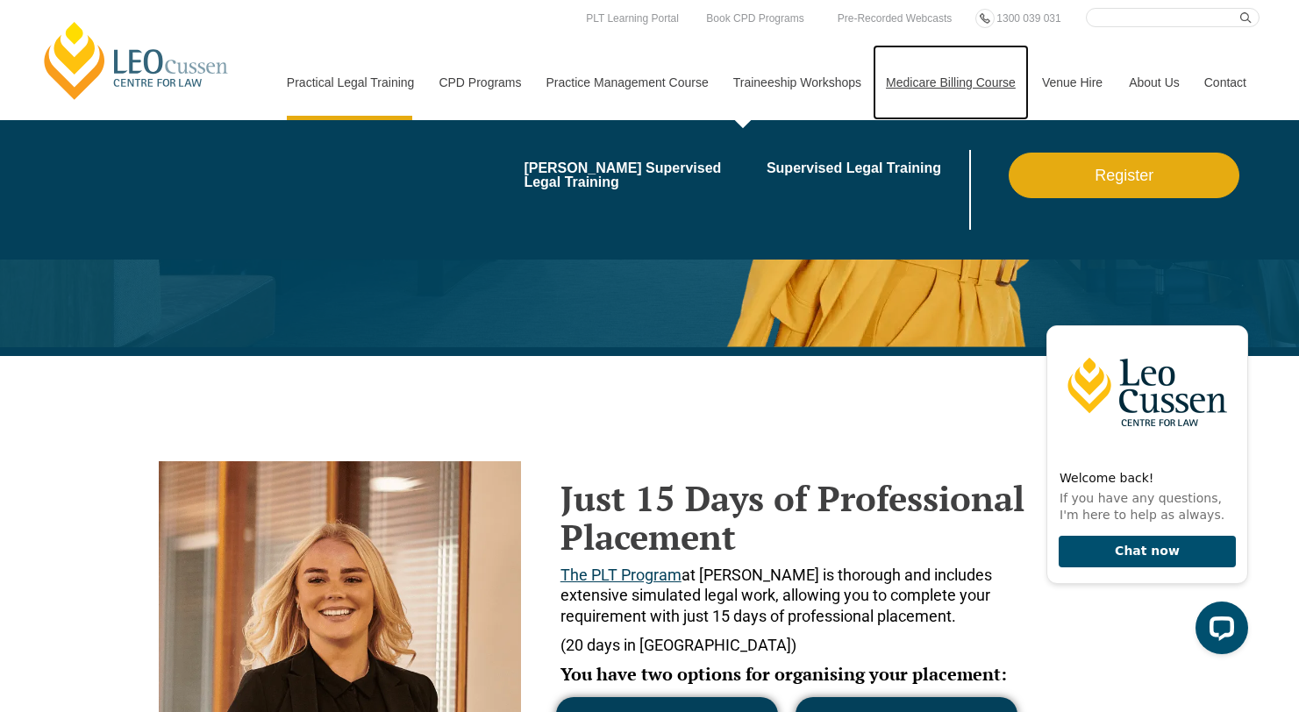
scroll to position [353, 0]
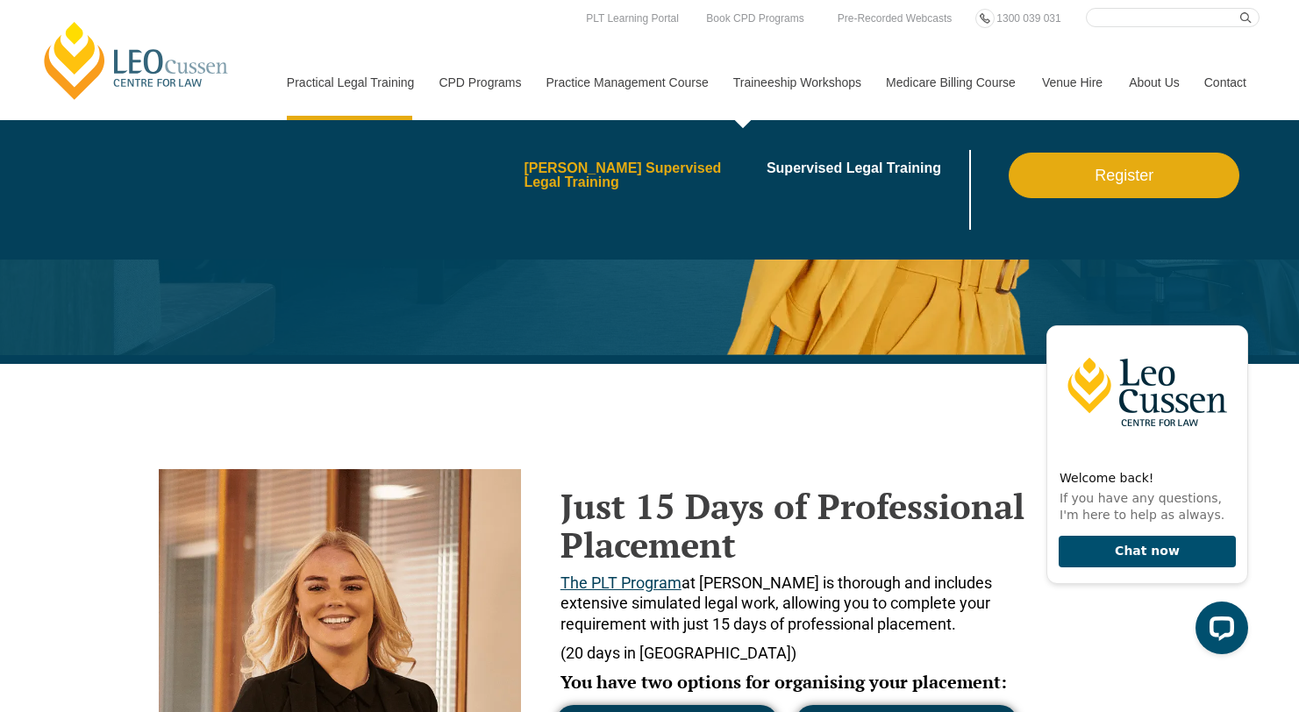
click at [690, 161] on link "[PERSON_NAME] Supervised Legal Training" at bounding box center [638, 175] width 231 height 28
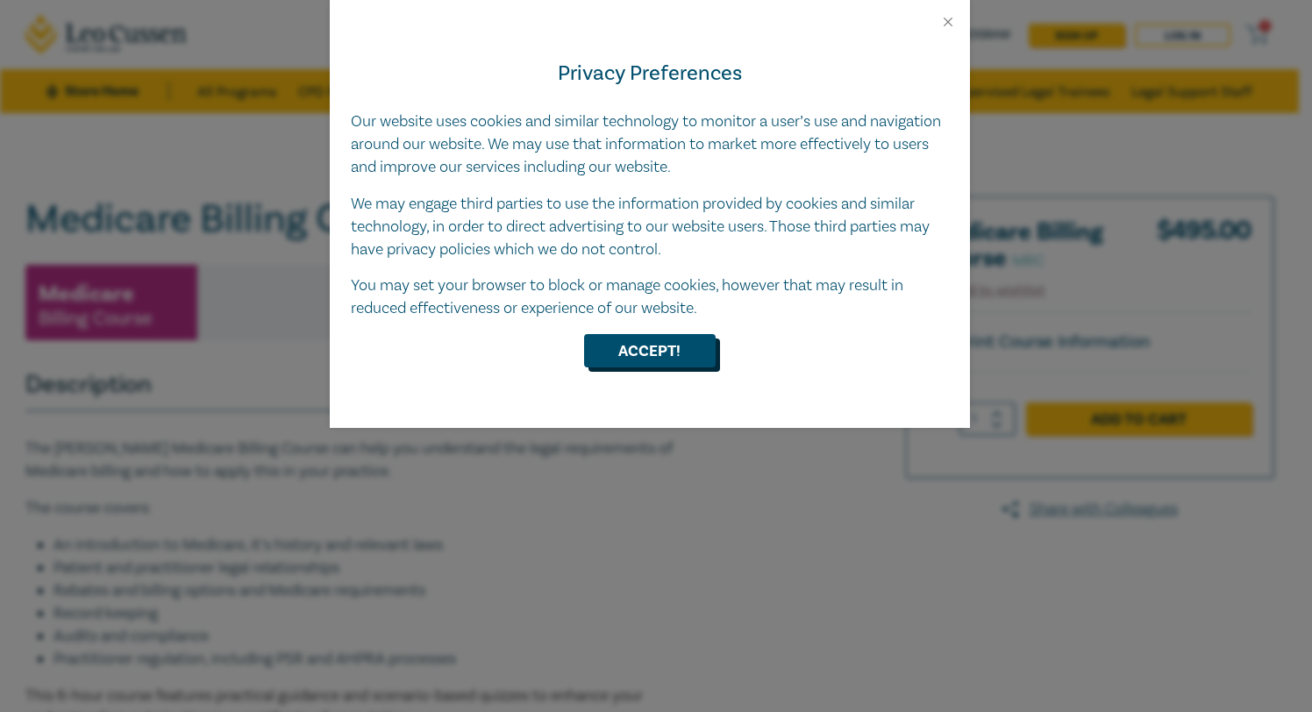
click at [675, 347] on button "Accept!" at bounding box center [650, 350] width 132 height 33
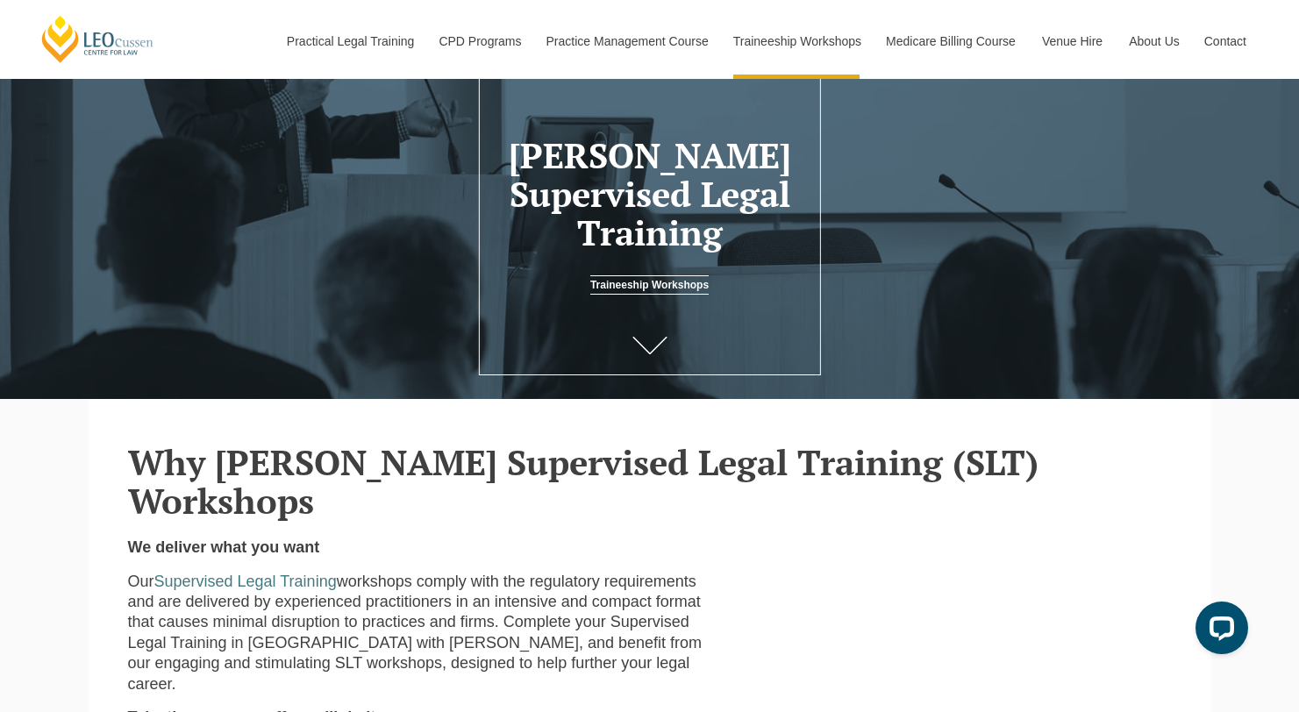
scroll to position [125, 0]
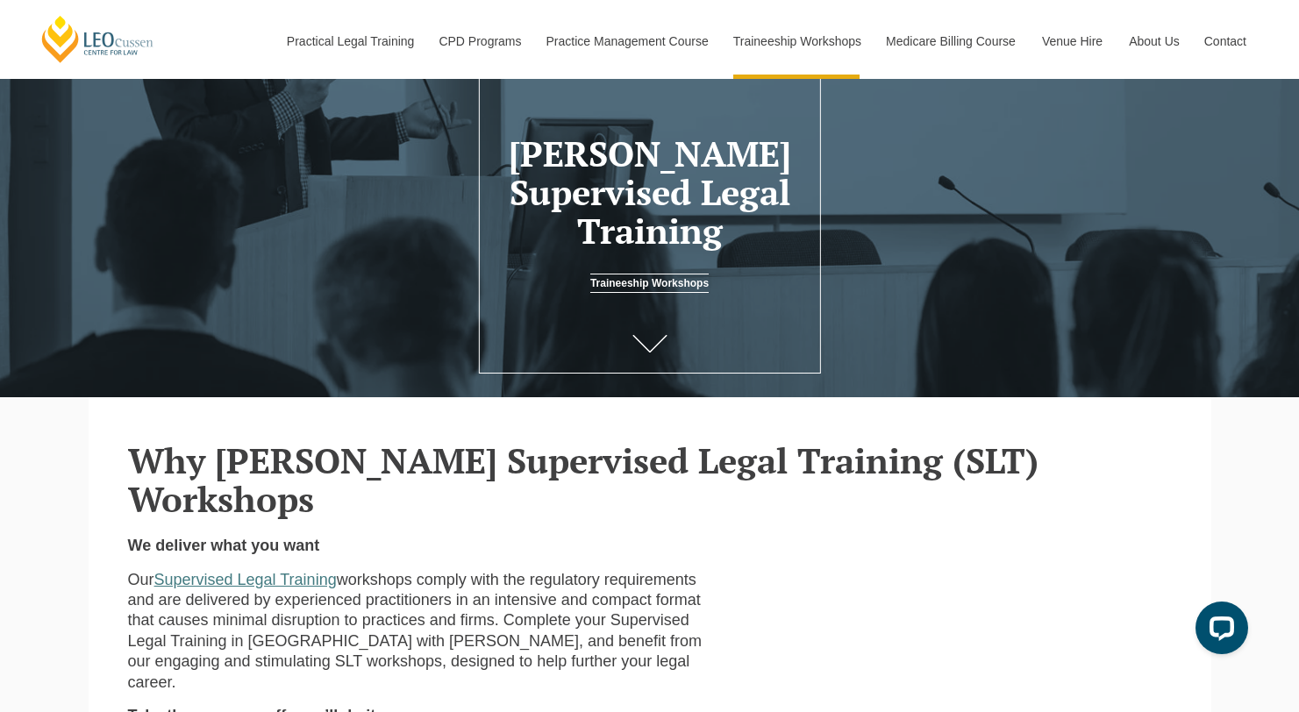
click at [255, 571] on link "Supervised Legal Training" at bounding box center [245, 580] width 182 height 18
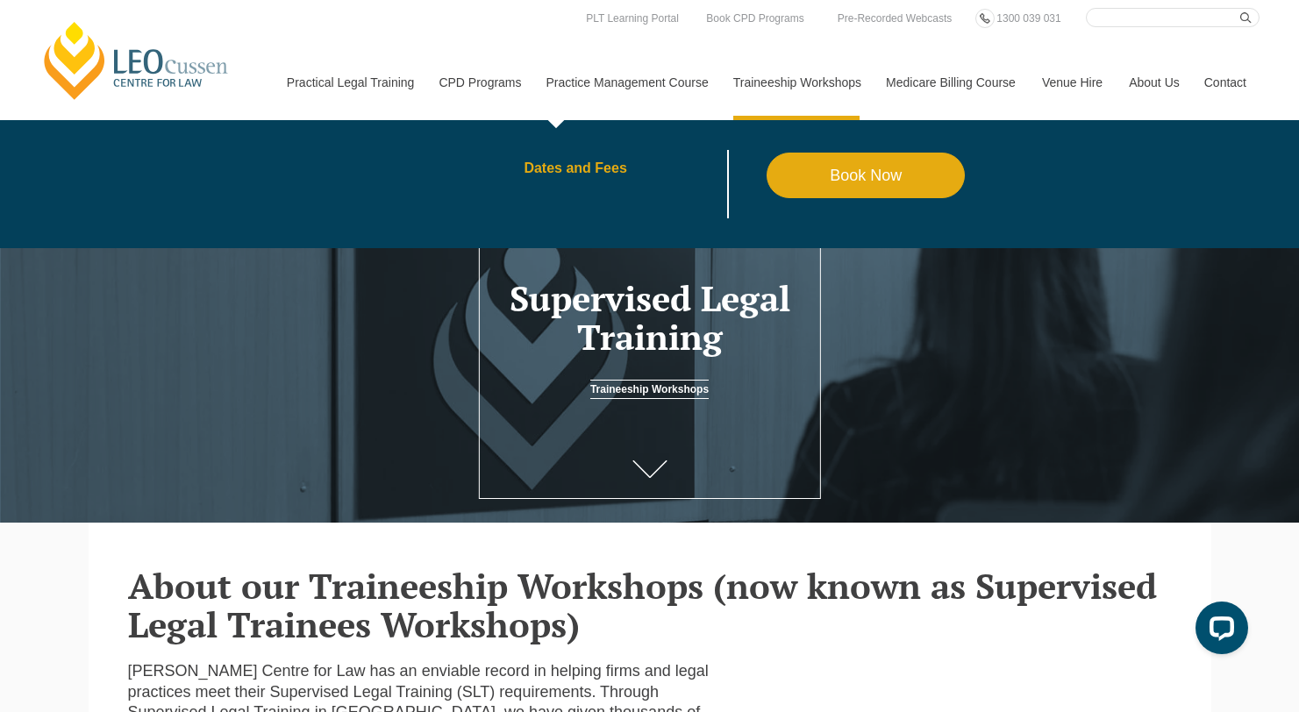
click at [595, 164] on link "Dates and Fees" at bounding box center [644, 168] width 243 height 14
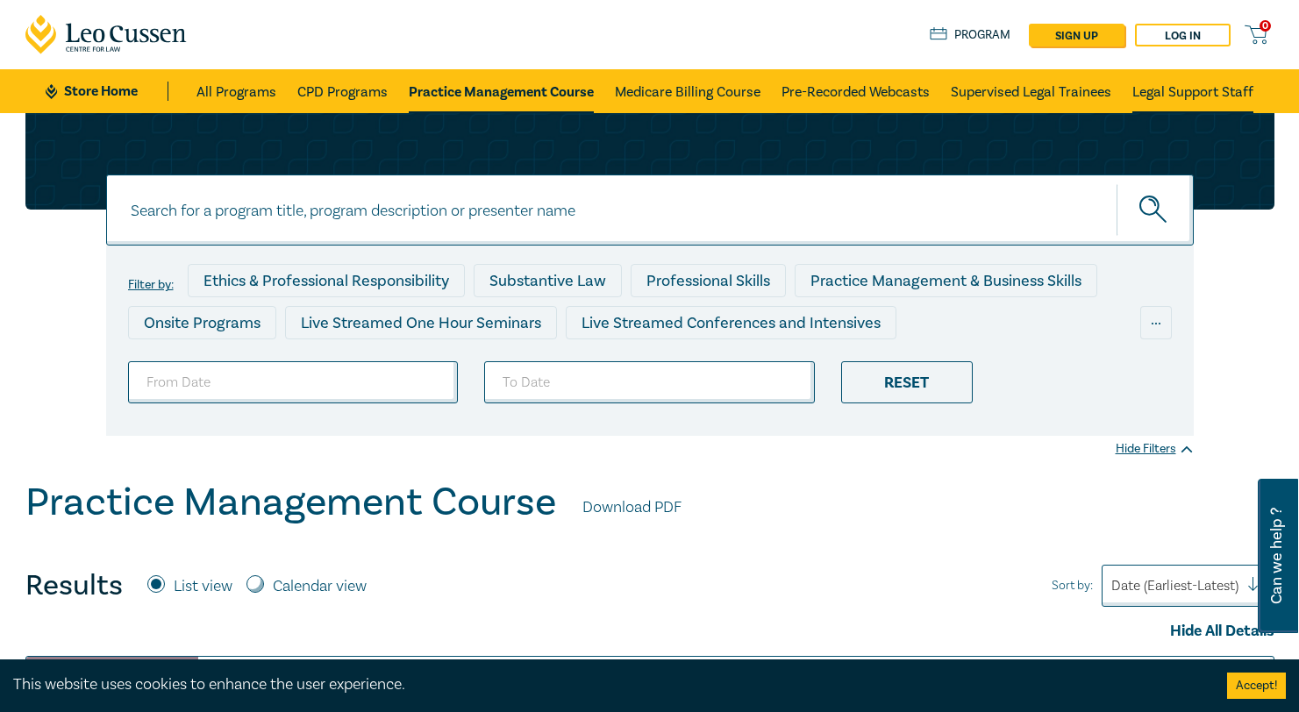
click at [1184, 82] on link "Legal Support Staff" at bounding box center [1192, 91] width 121 height 44
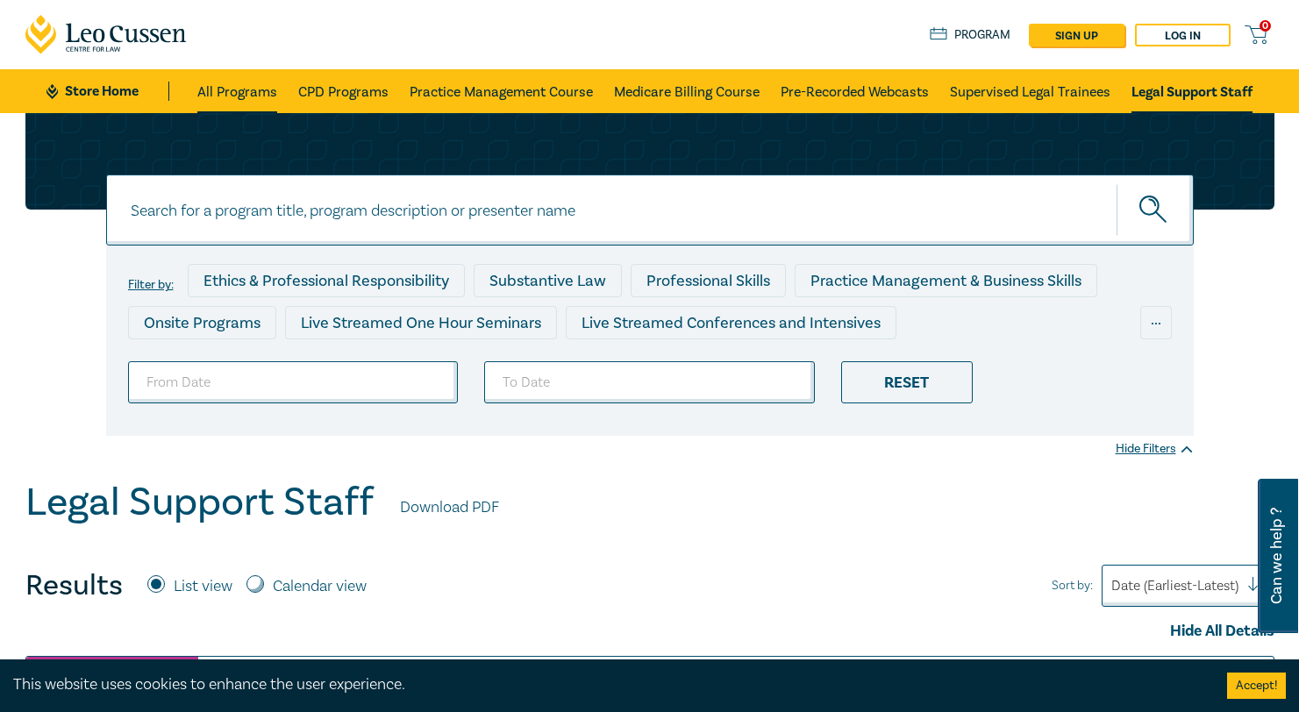
click at [245, 91] on link "All Programs" at bounding box center [237, 91] width 80 height 44
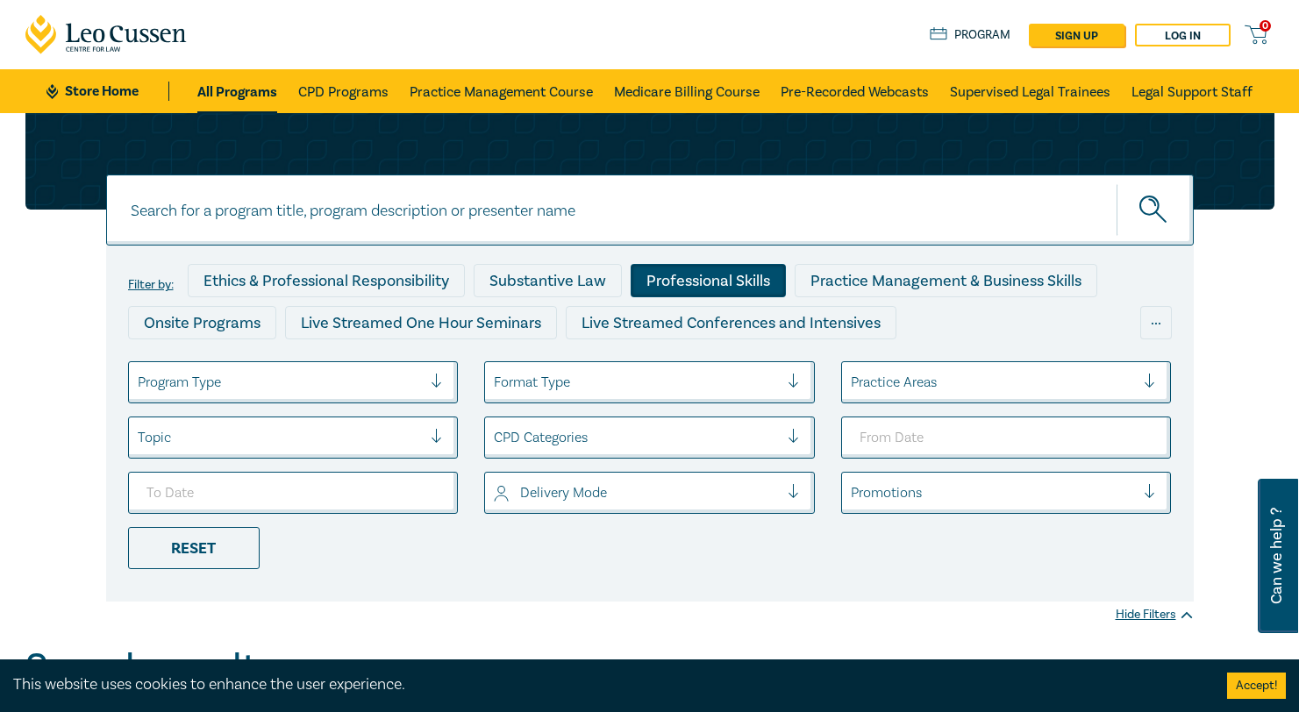
click at [733, 280] on div "Professional Skills" at bounding box center [707, 280] width 155 height 33
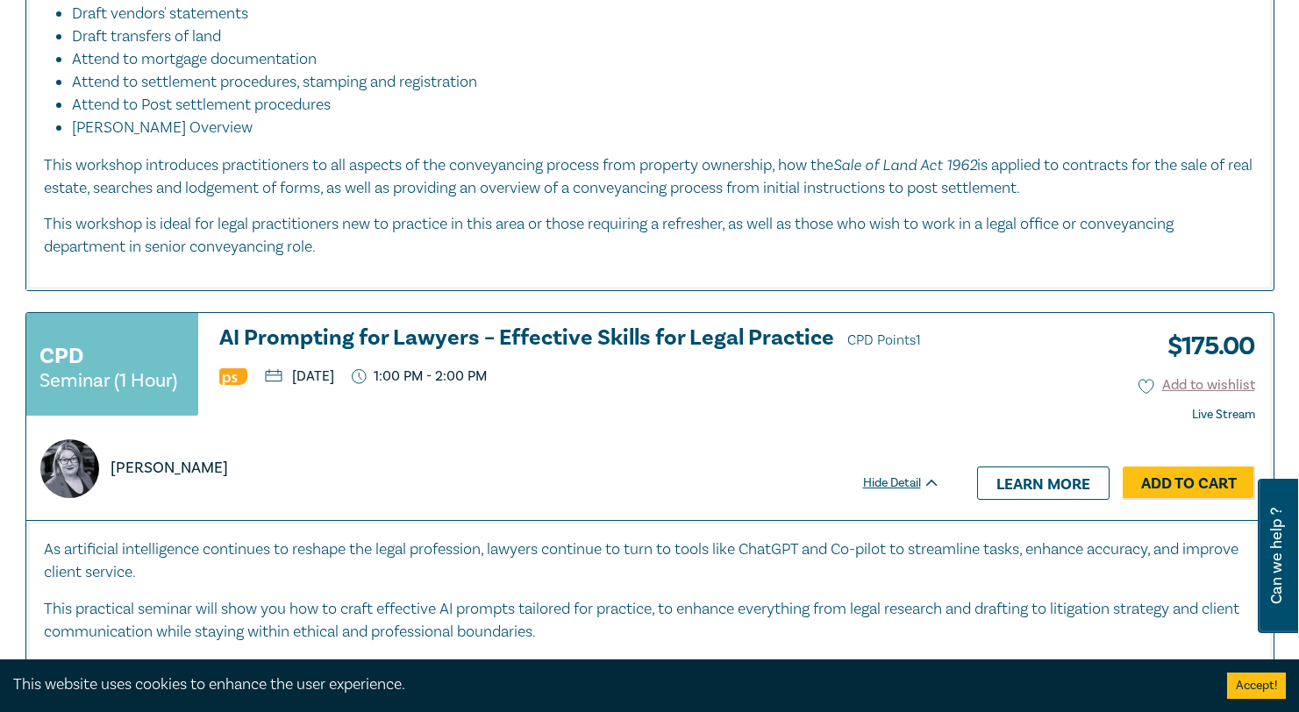
scroll to position [4397, 0]
